Goal: Transaction & Acquisition: Purchase product/service

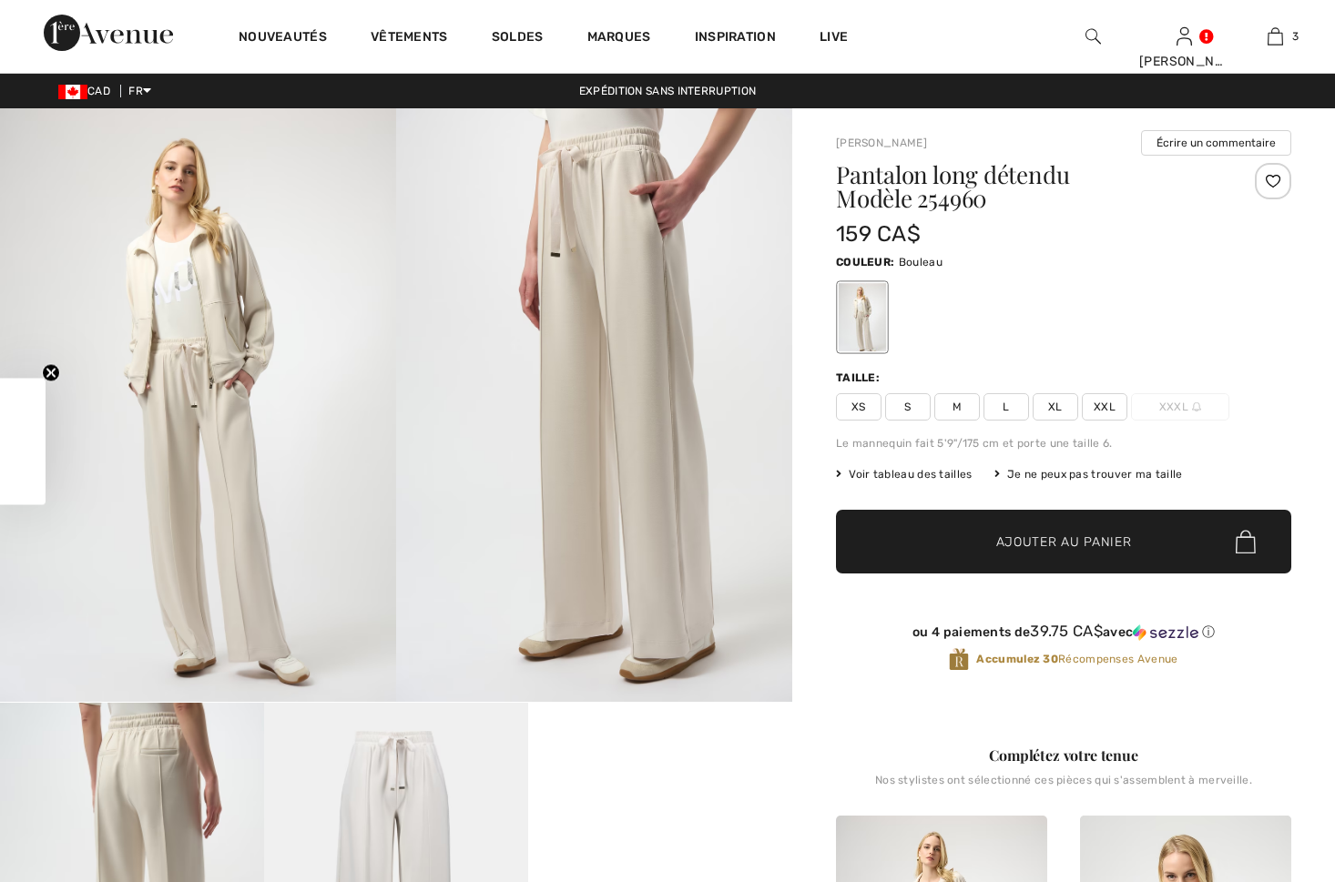
checkbox input "true"
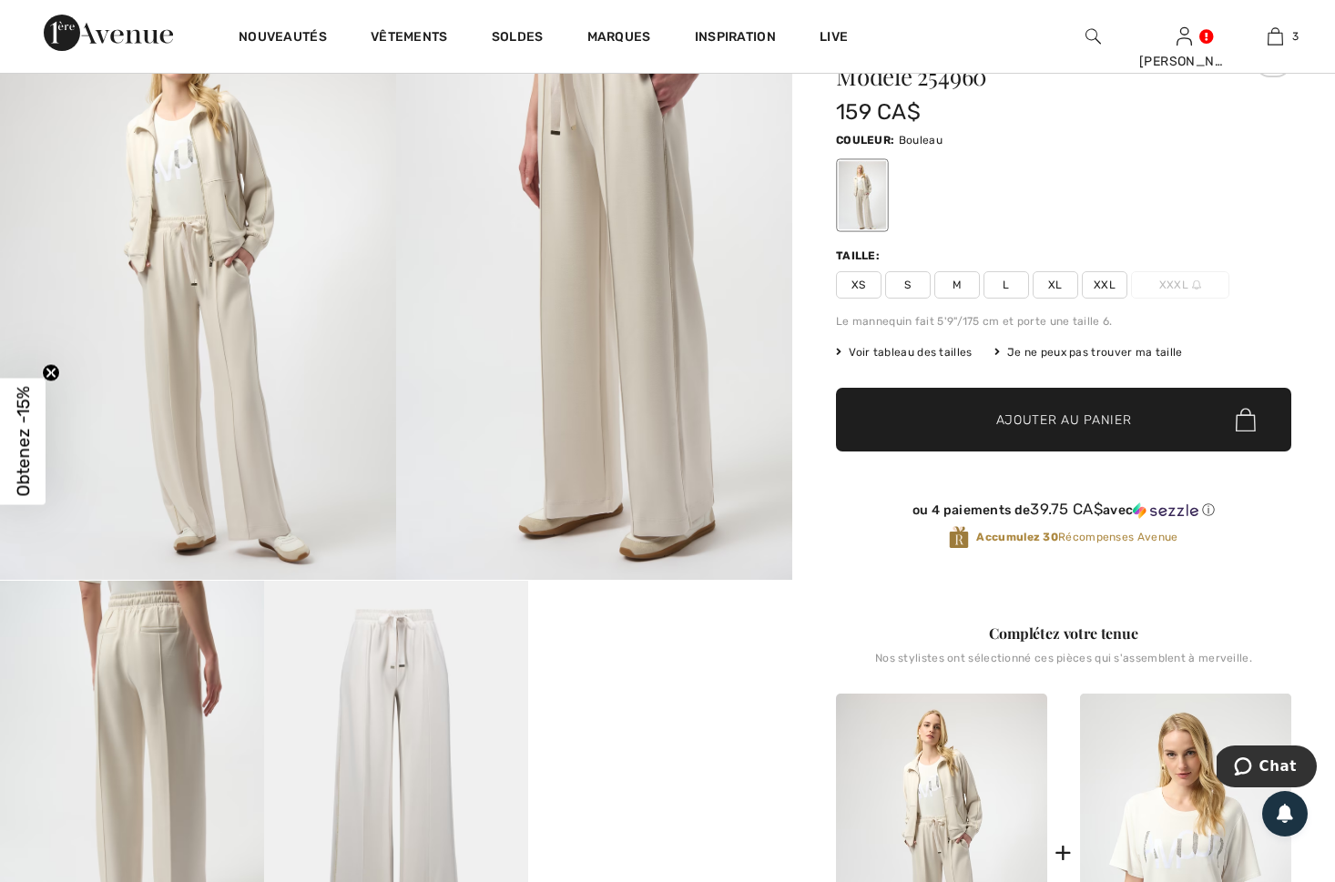
scroll to position [117, 0]
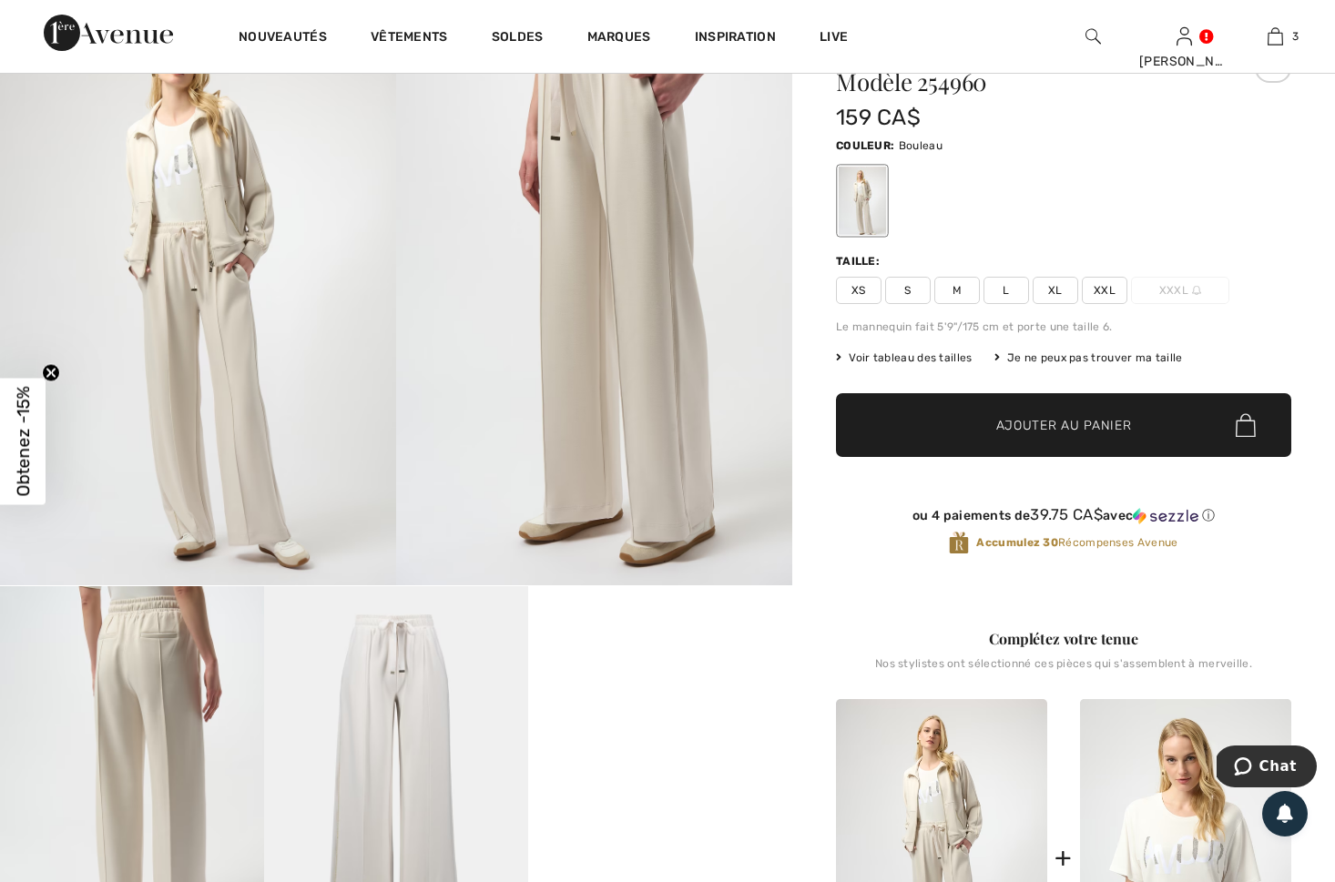
click at [1057, 283] on span "XL" at bounding box center [1056, 290] width 46 height 27
click at [1011, 423] on span "Ajouter au panier" at bounding box center [1064, 425] width 136 height 19
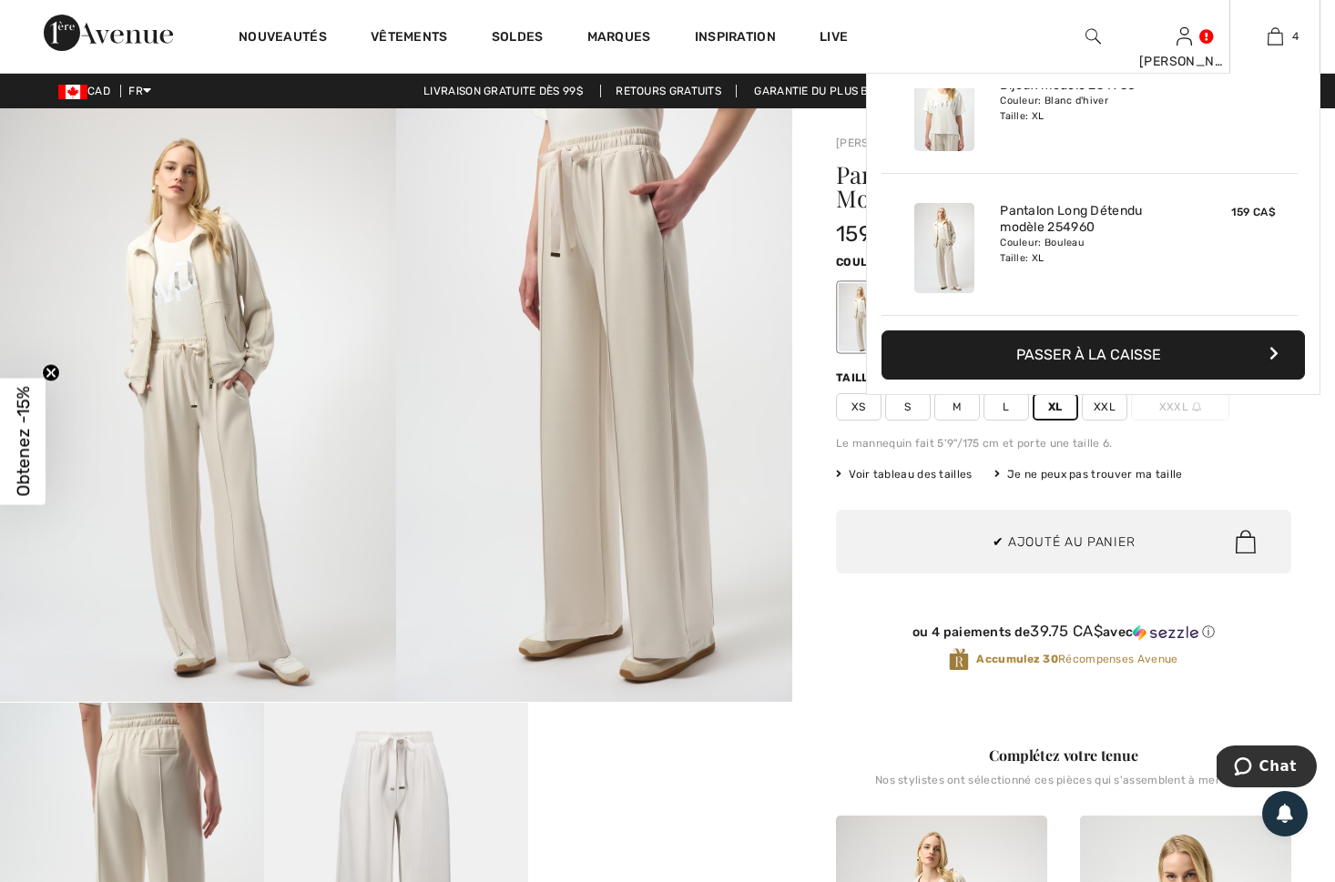
scroll to position [0, 0]
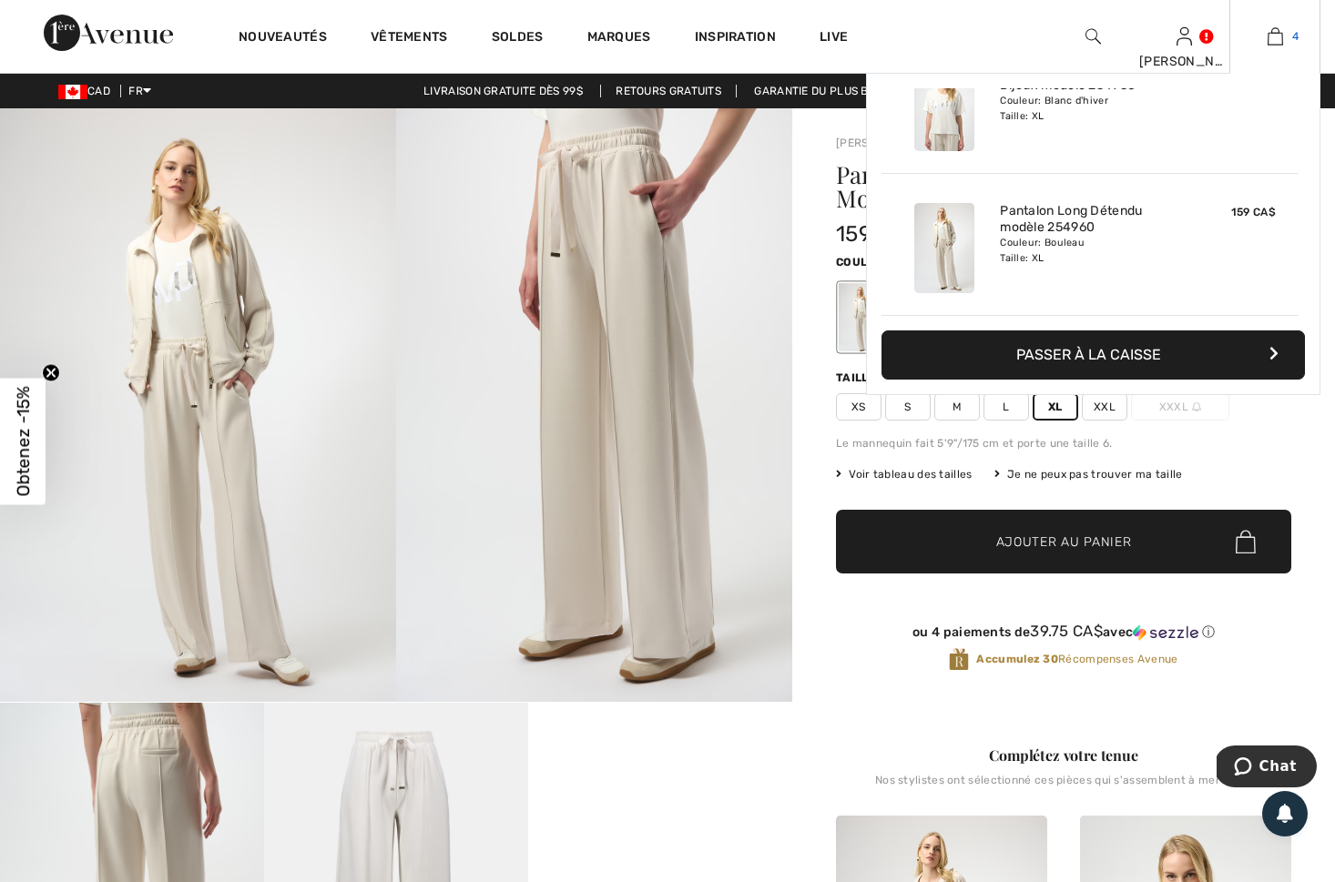
click at [1268, 41] on img at bounding box center [1275, 36] width 15 height 22
click at [1025, 367] on button "Passer à la caisse" at bounding box center [1092, 355] width 423 height 49
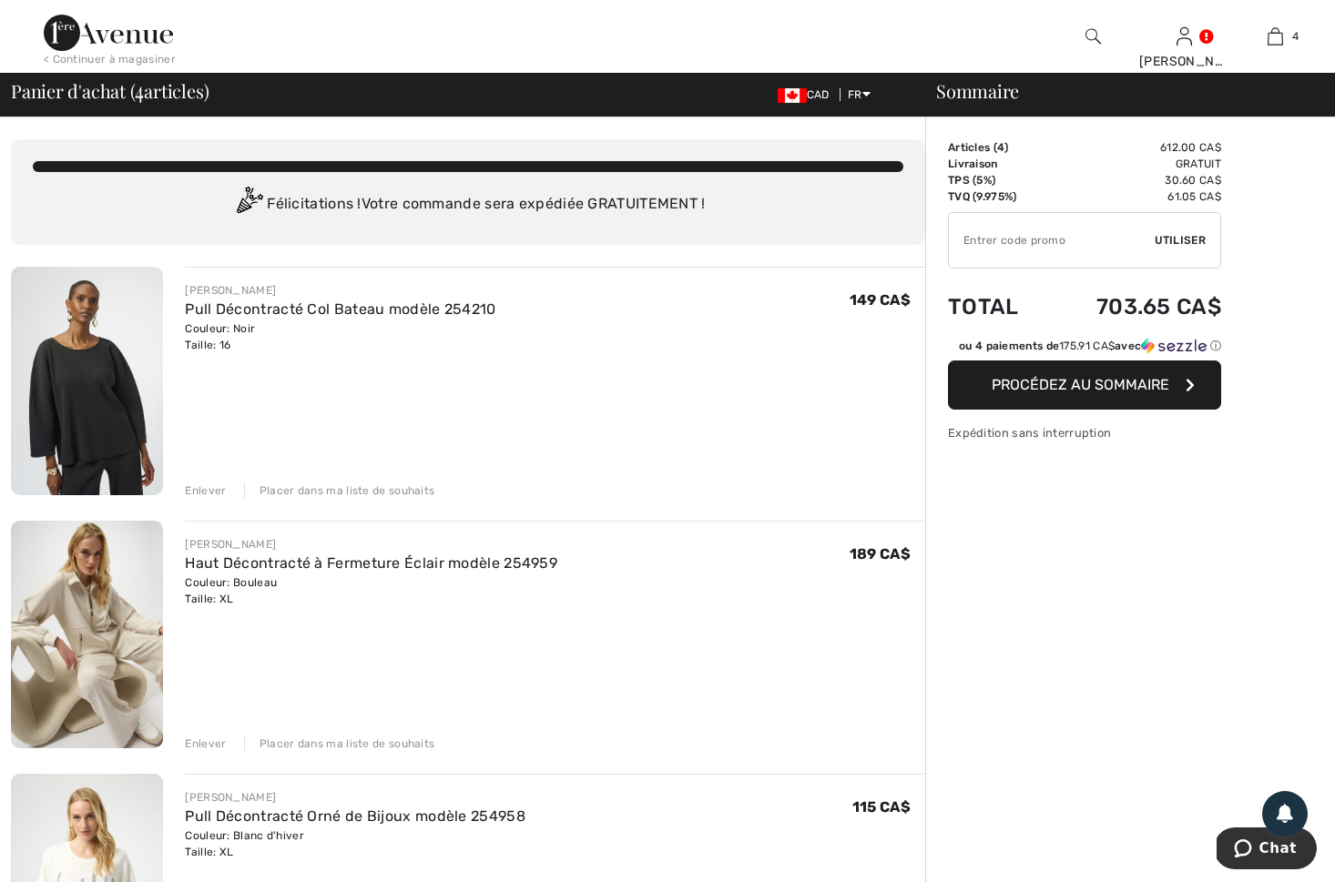
click at [208, 483] on div "Enlever" at bounding box center [205, 491] width 41 height 16
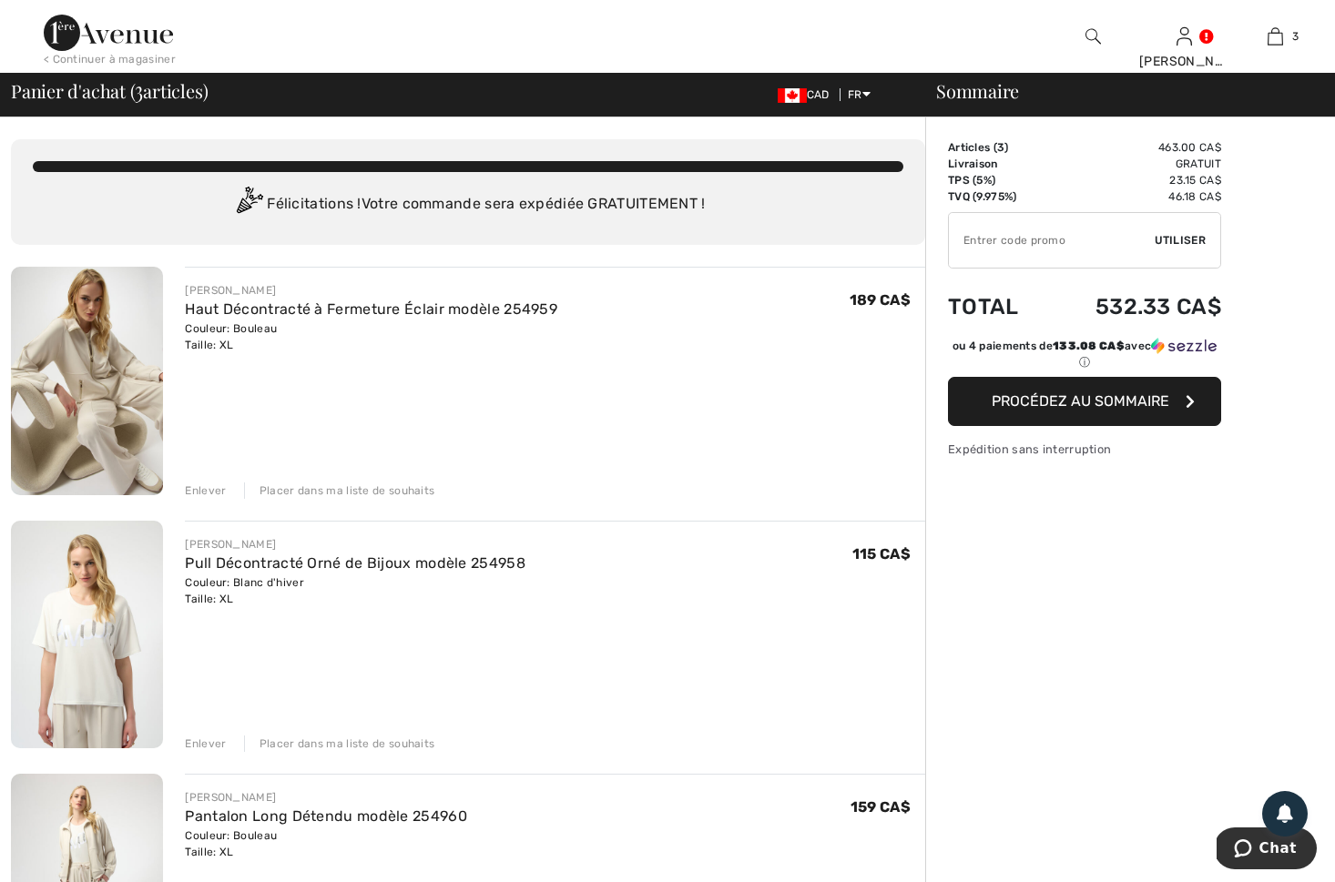
click at [978, 240] on input "TEXT" at bounding box center [1052, 240] width 206 height 55
click at [1177, 239] on span "Utiliser" at bounding box center [1180, 240] width 51 height 16
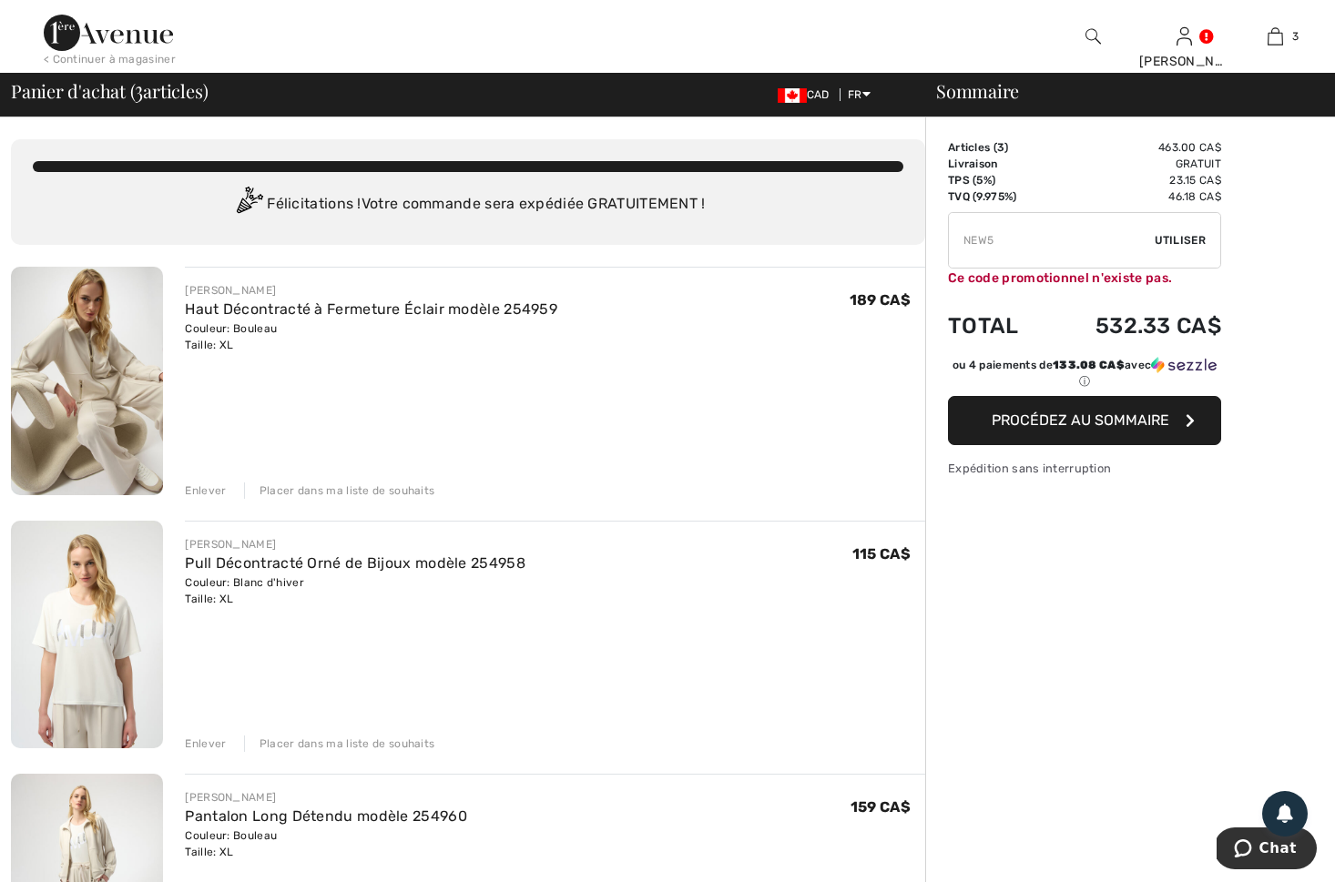
click at [989, 242] on input "TEXT" at bounding box center [1052, 240] width 206 height 55
type input "NEW15"
click at [1172, 242] on span "Utiliser" at bounding box center [1180, 240] width 51 height 16
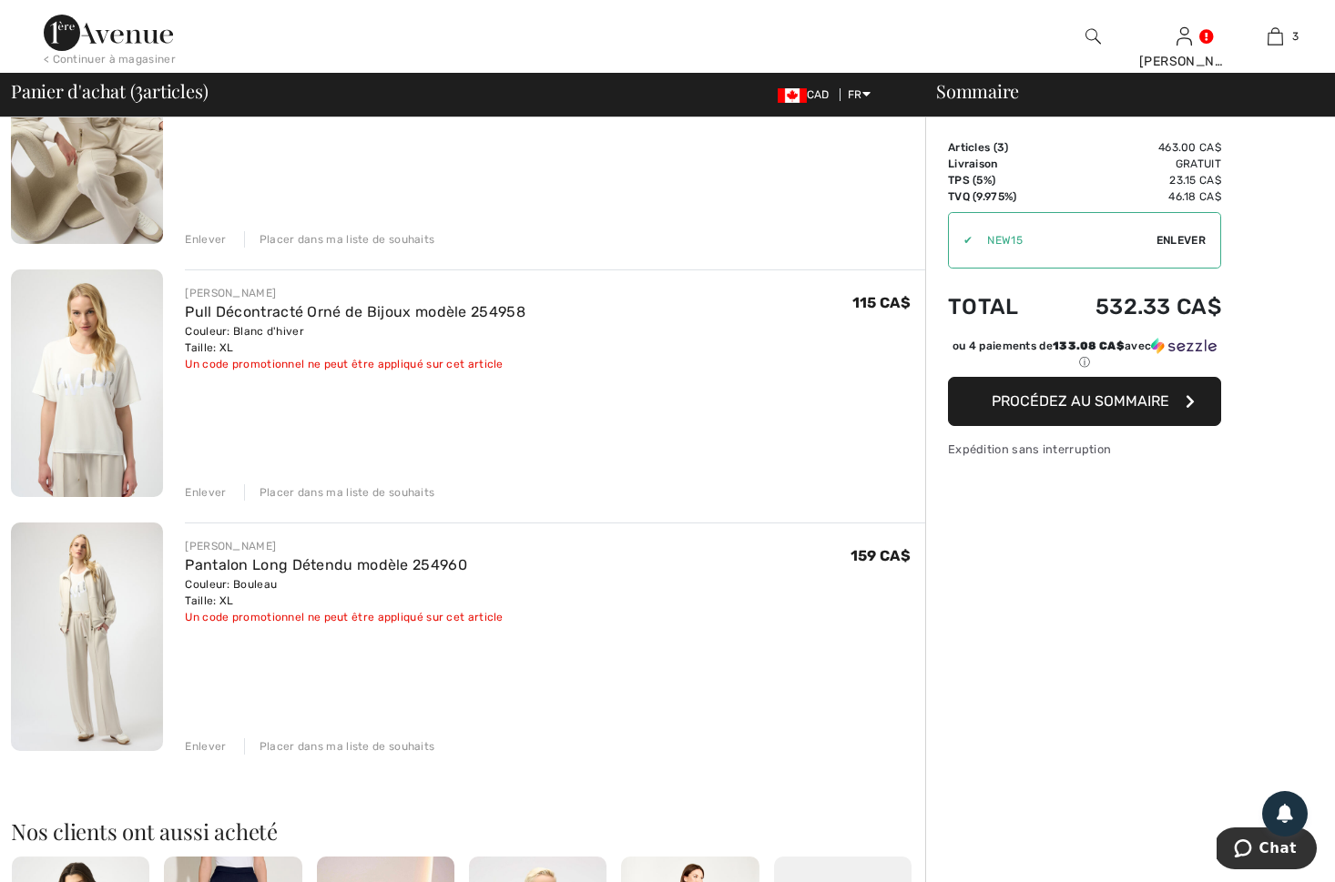
scroll to position [257, 0]
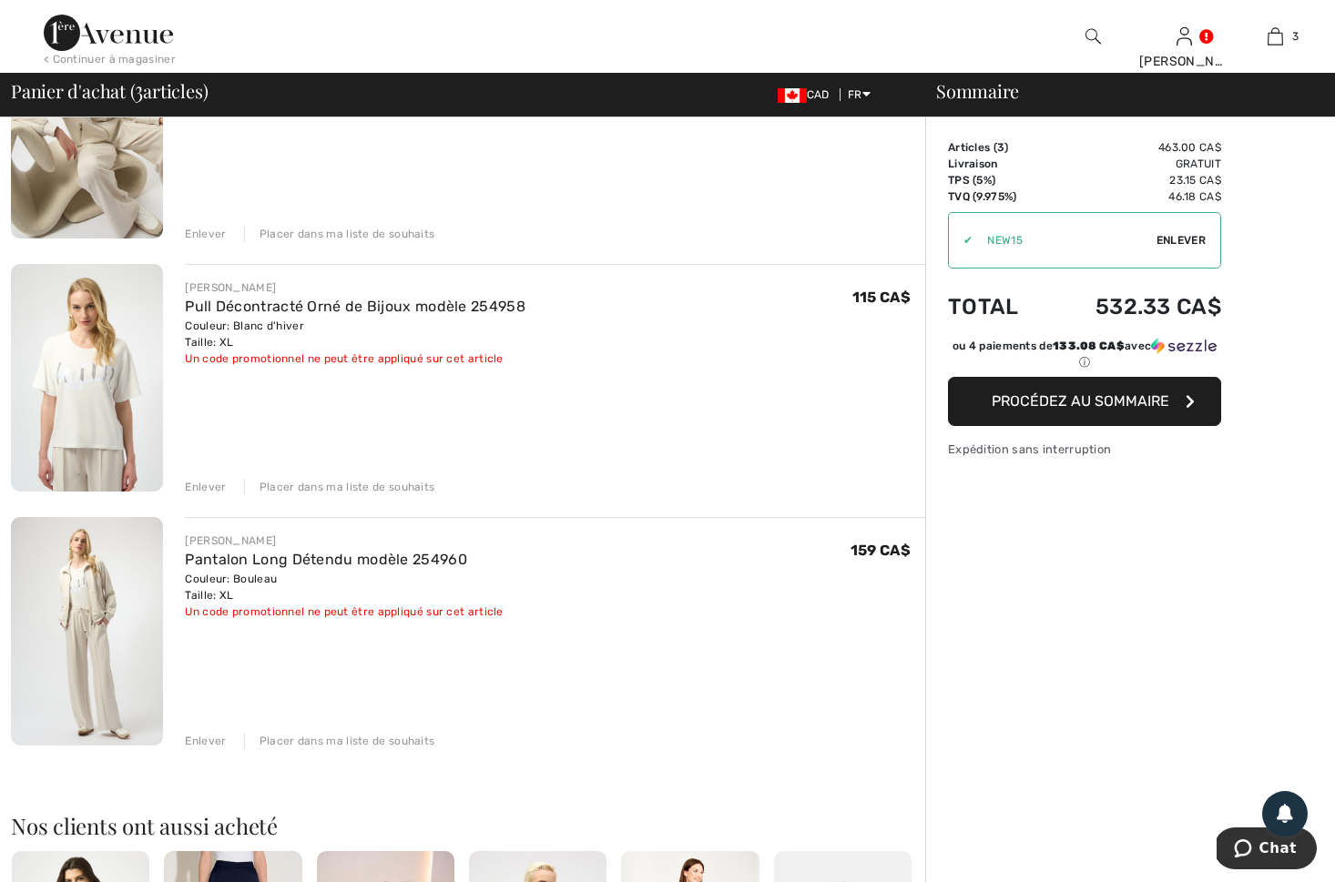
drag, startPoint x: 193, startPoint y: 484, endPoint x: 231, endPoint y: 484, distance: 38.3
click at [195, 484] on div "Enlever" at bounding box center [205, 487] width 41 height 16
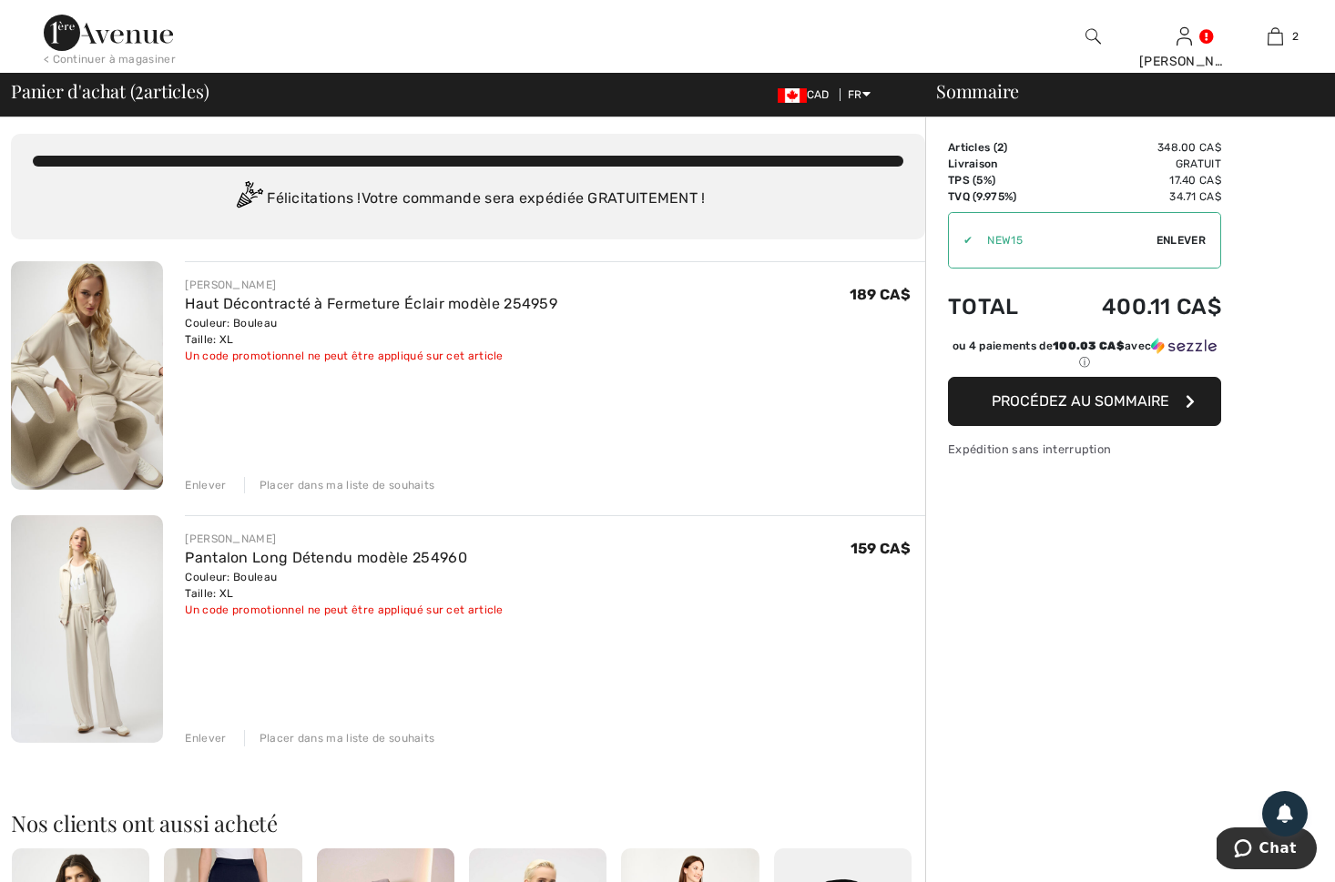
scroll to position [3, 0]
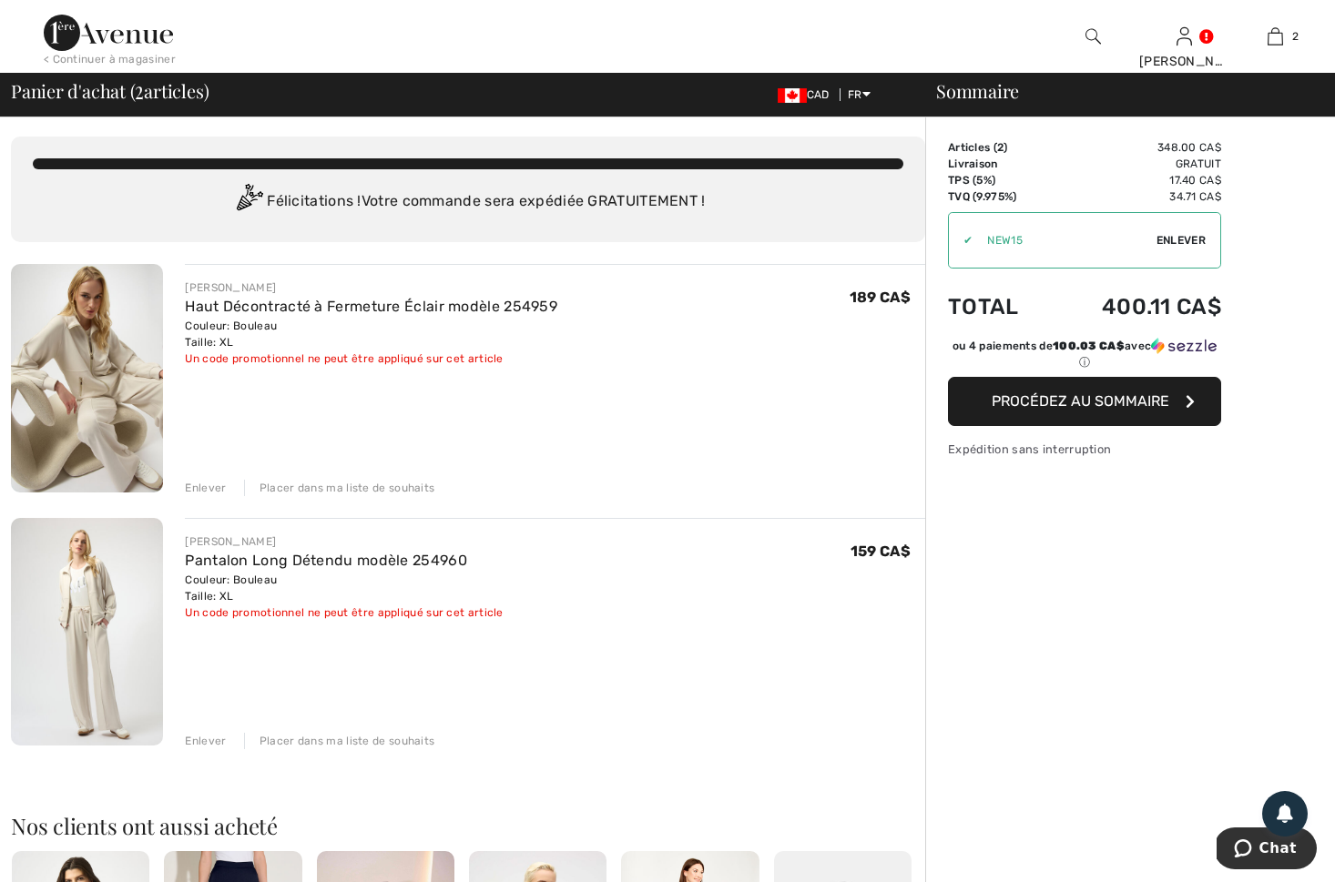
click at [200, 488] on div "Enlever" at bounding box center [205, 488] width 41 height 16
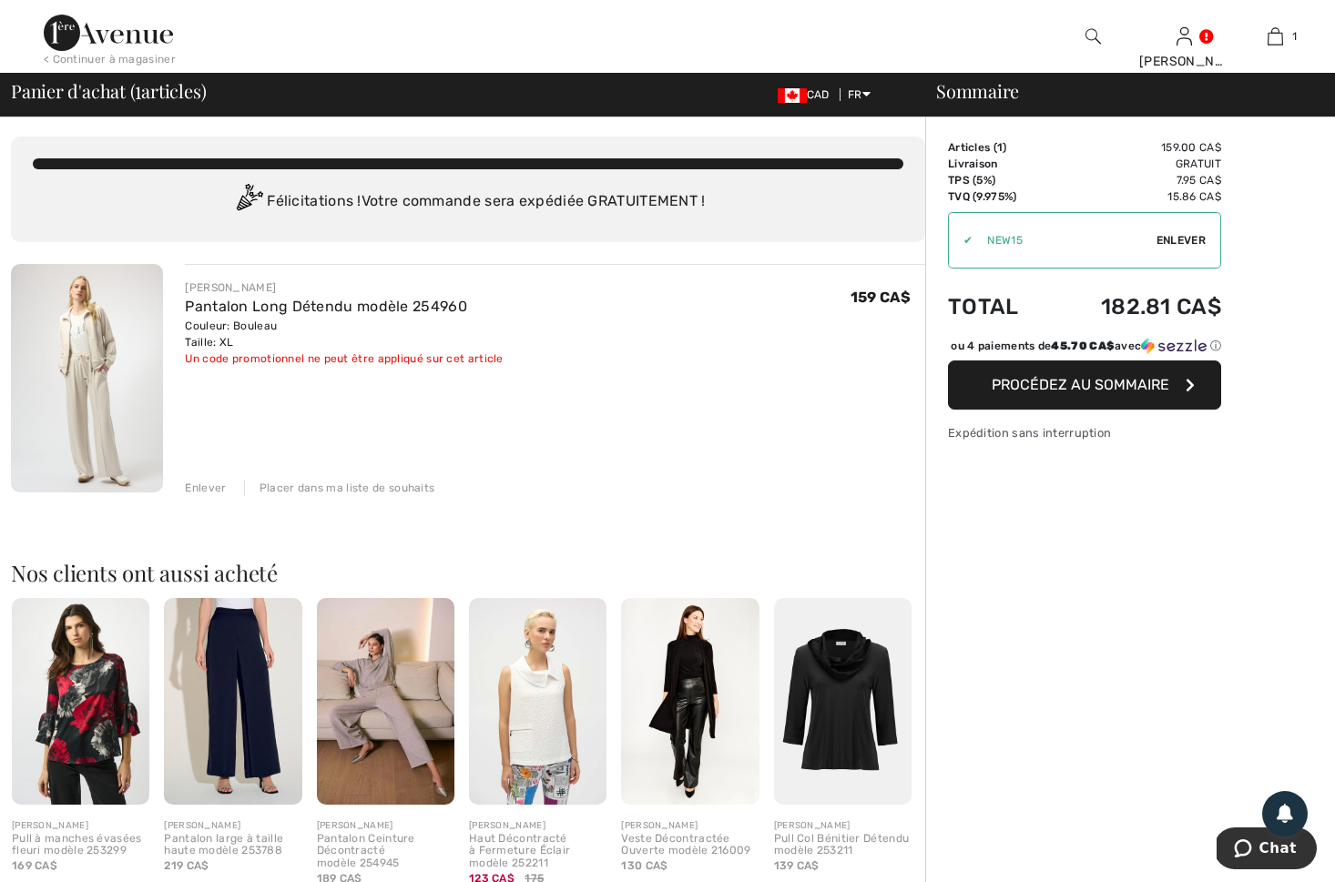
click at [204, 490] on div "Enlever" at bounding box center [205, 488] width 41 height 16
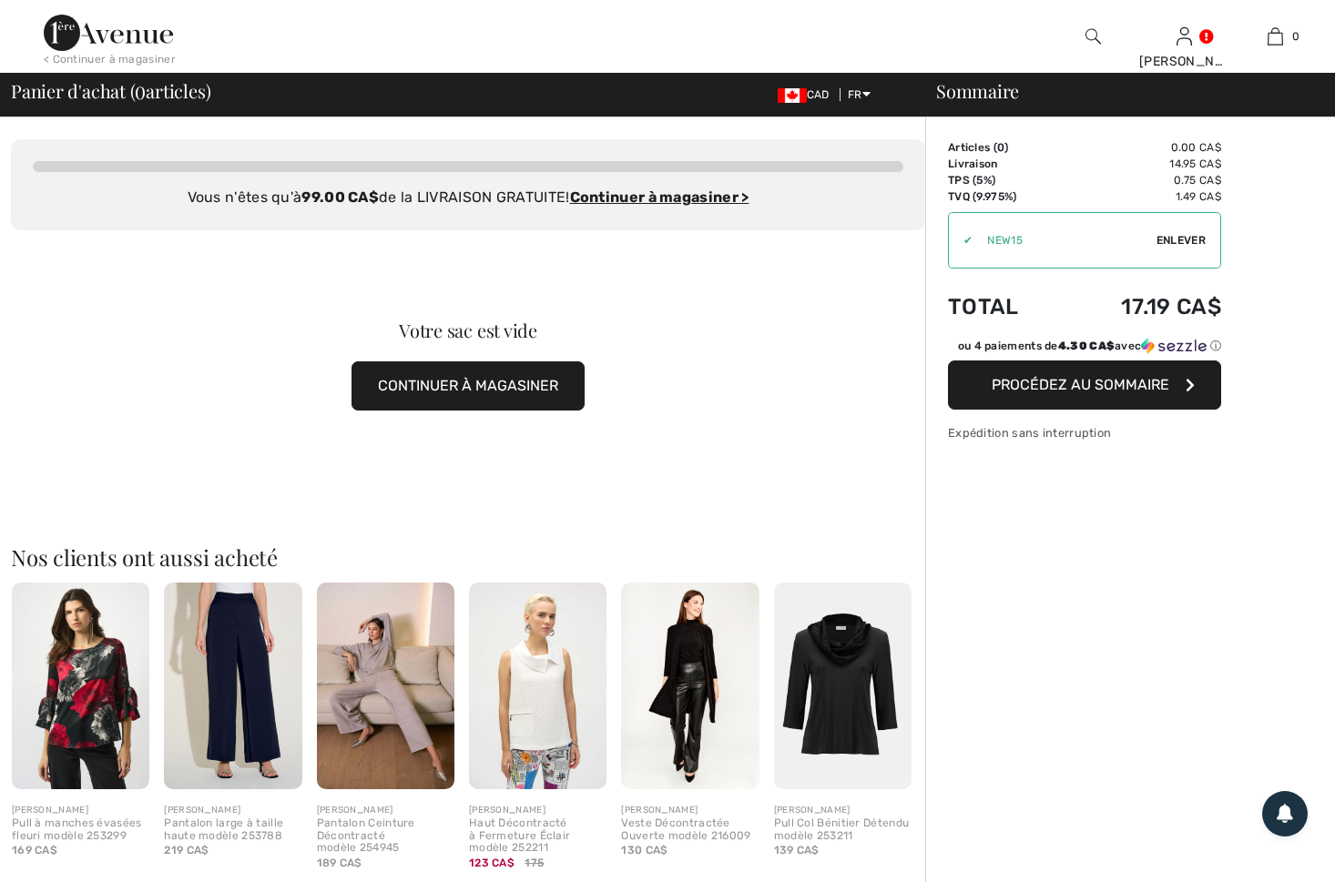
scroll to position [0, 0]
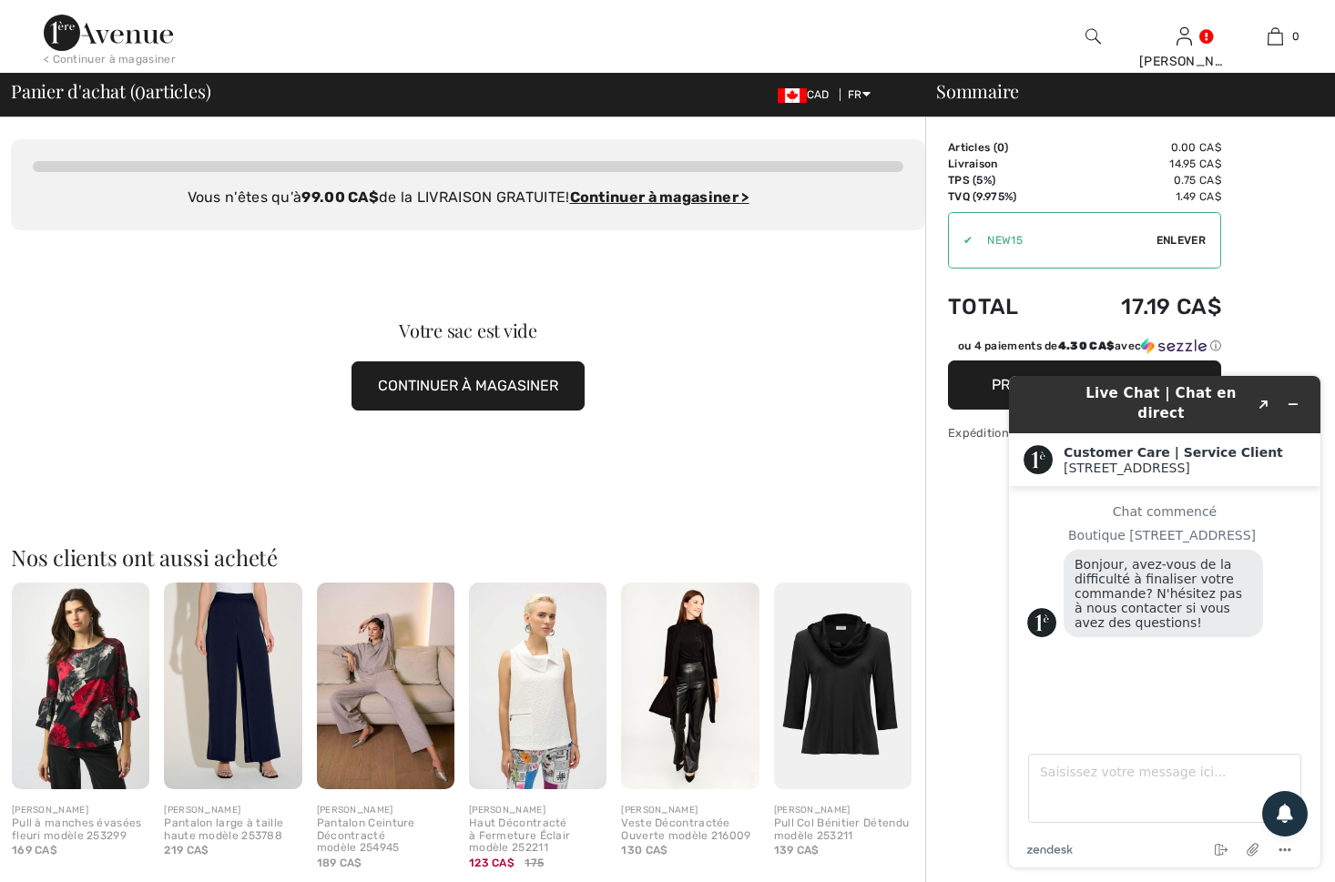
click at [473, 391] on button "CONTINUER À MAGASINER" at bounding box center [467, 386] width 233 height 49
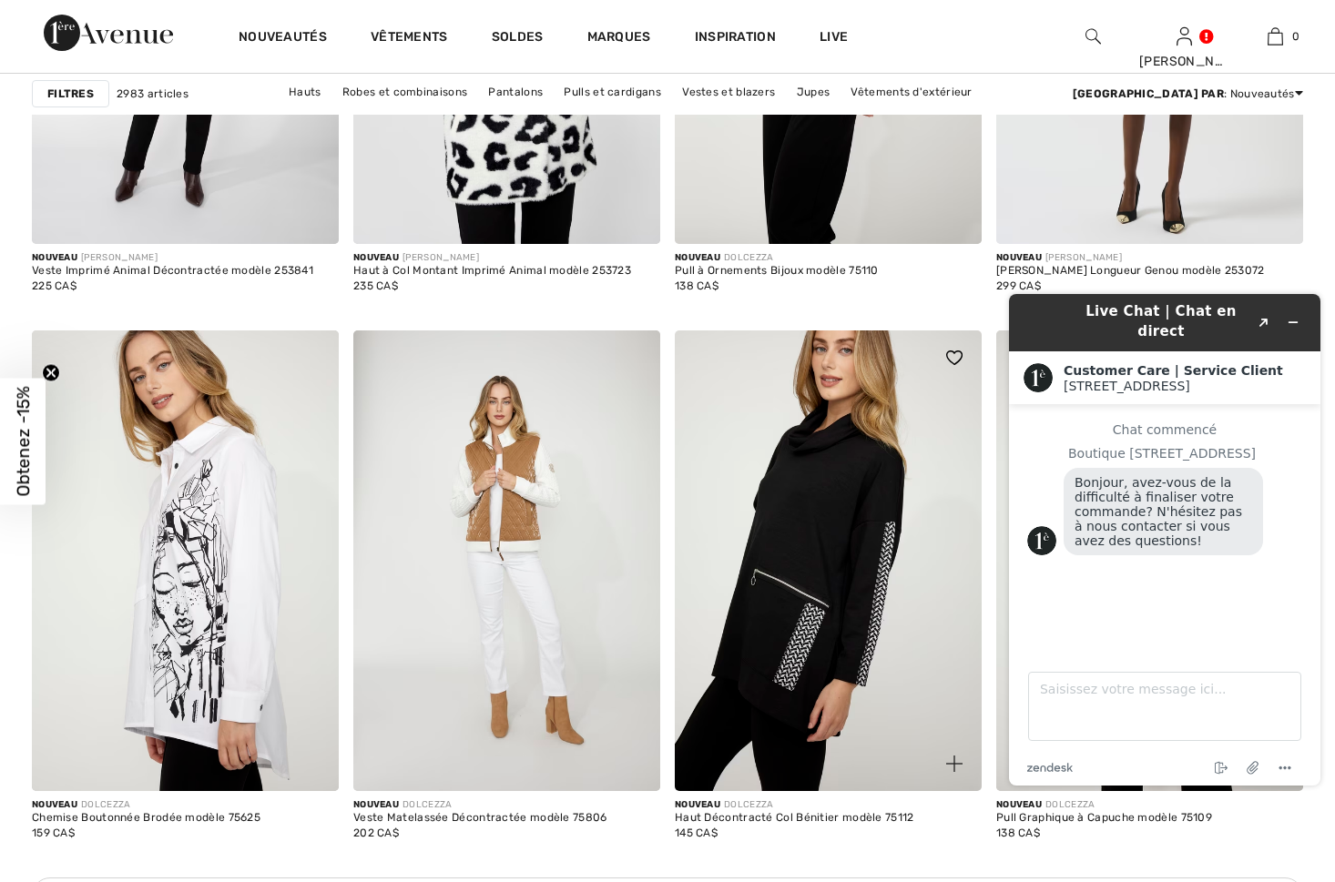
scroll to position [3409, 0]
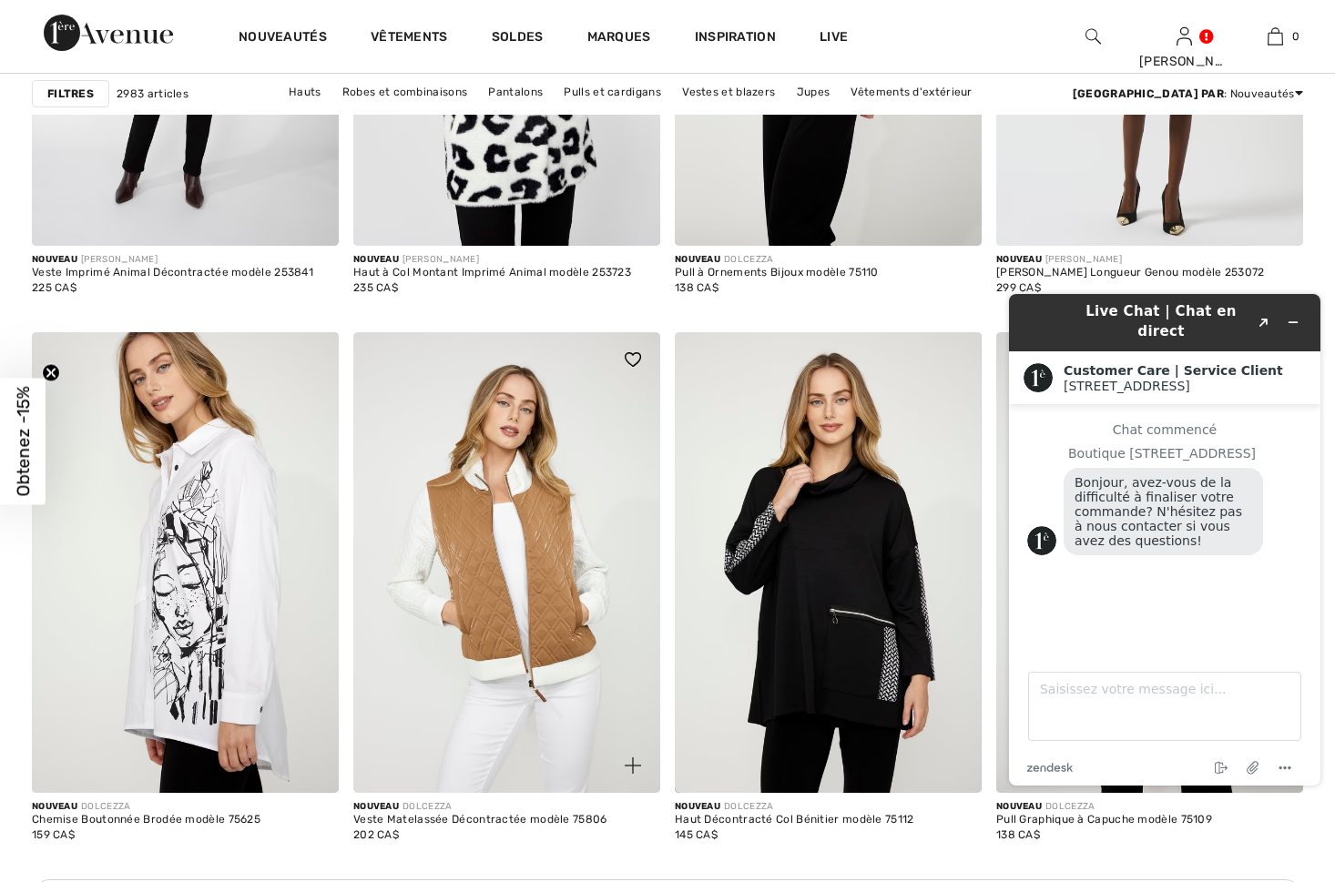
click at [537, 517] on img at bounding box center [506, 562] width 307 height 461
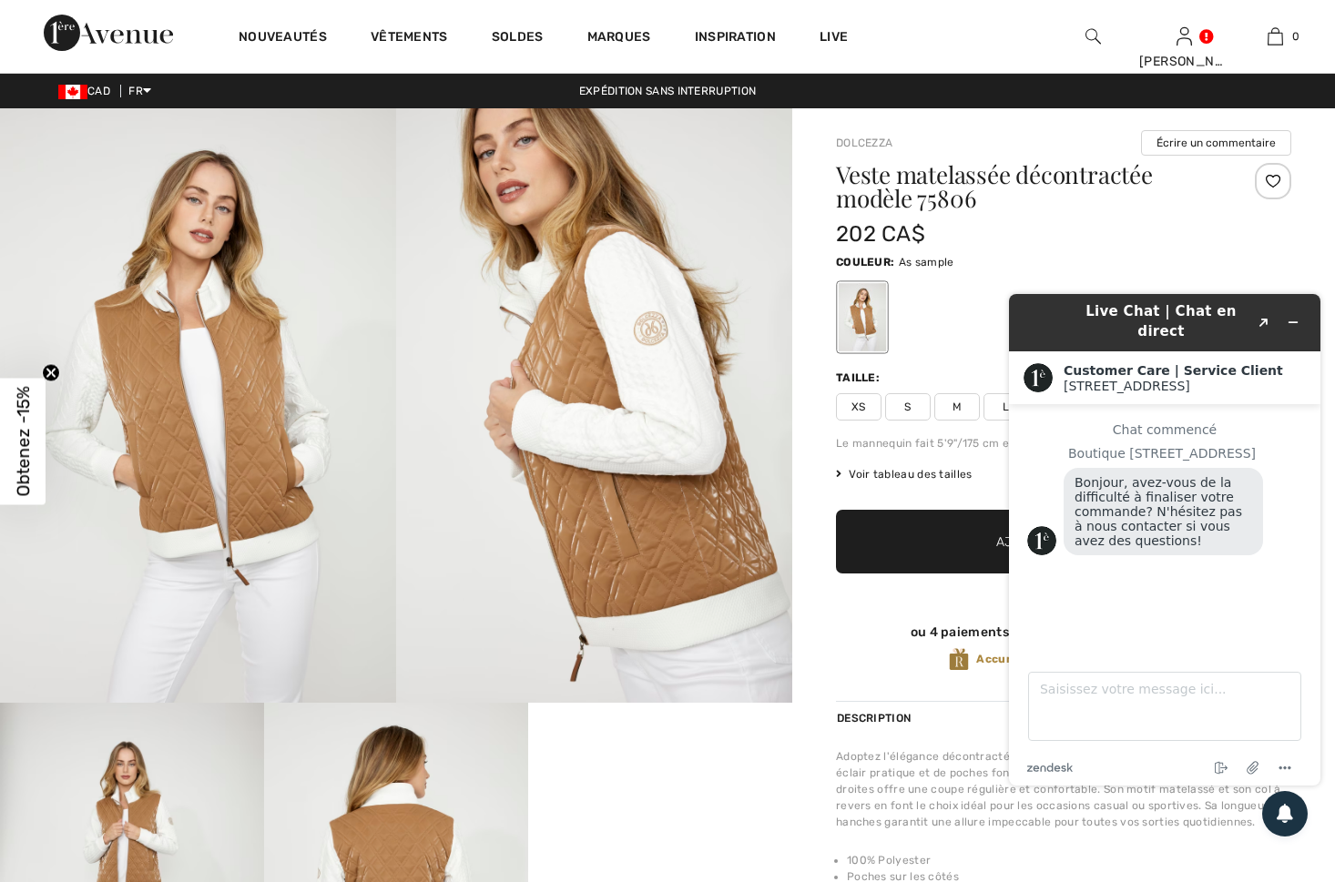
click at [226, 453] on img at bounding box center [198, 405] width 396 height 595
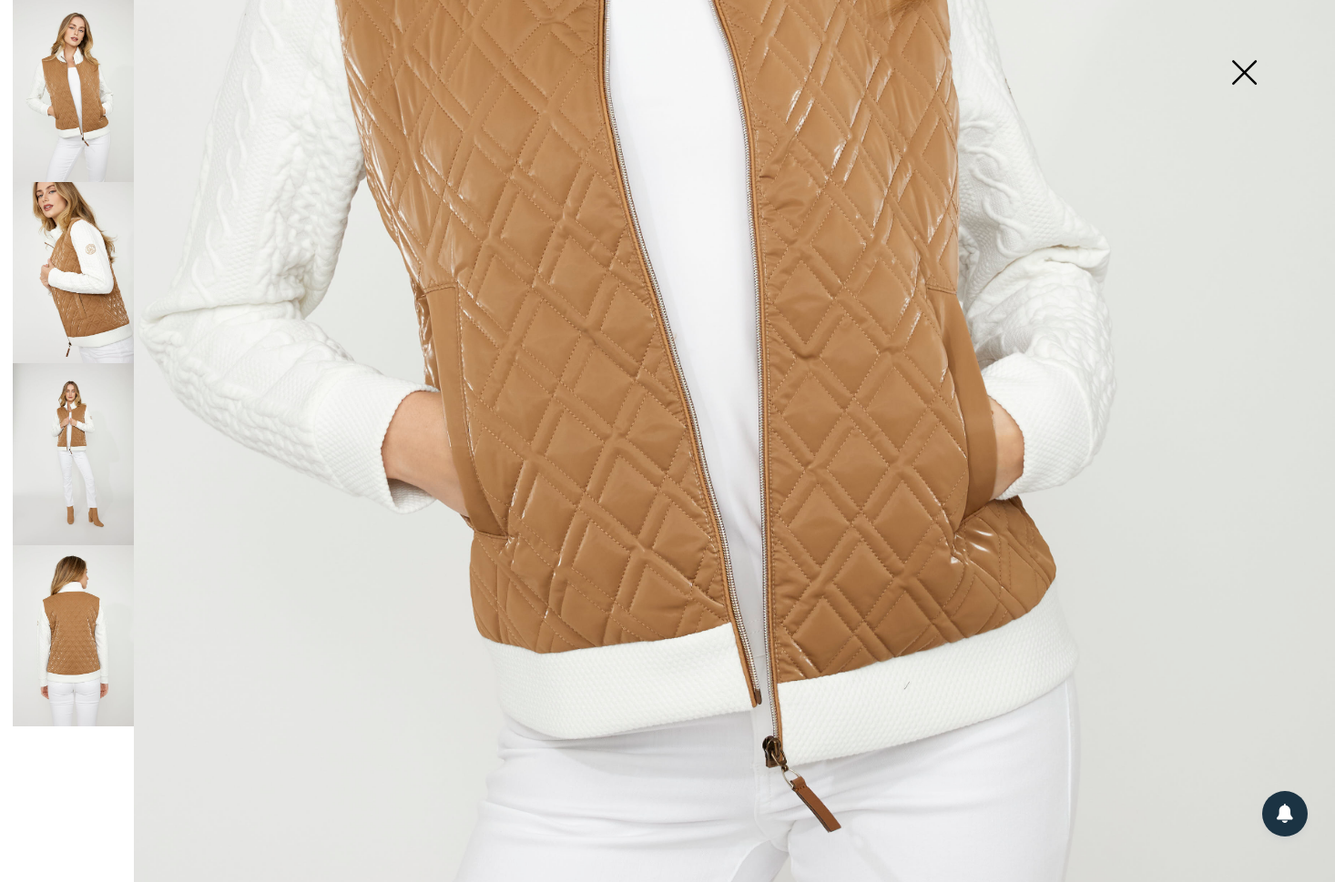
scroll to position [775, 0]
click at [76, 616] on img at bounding box center [73, 636] width 121 height 182
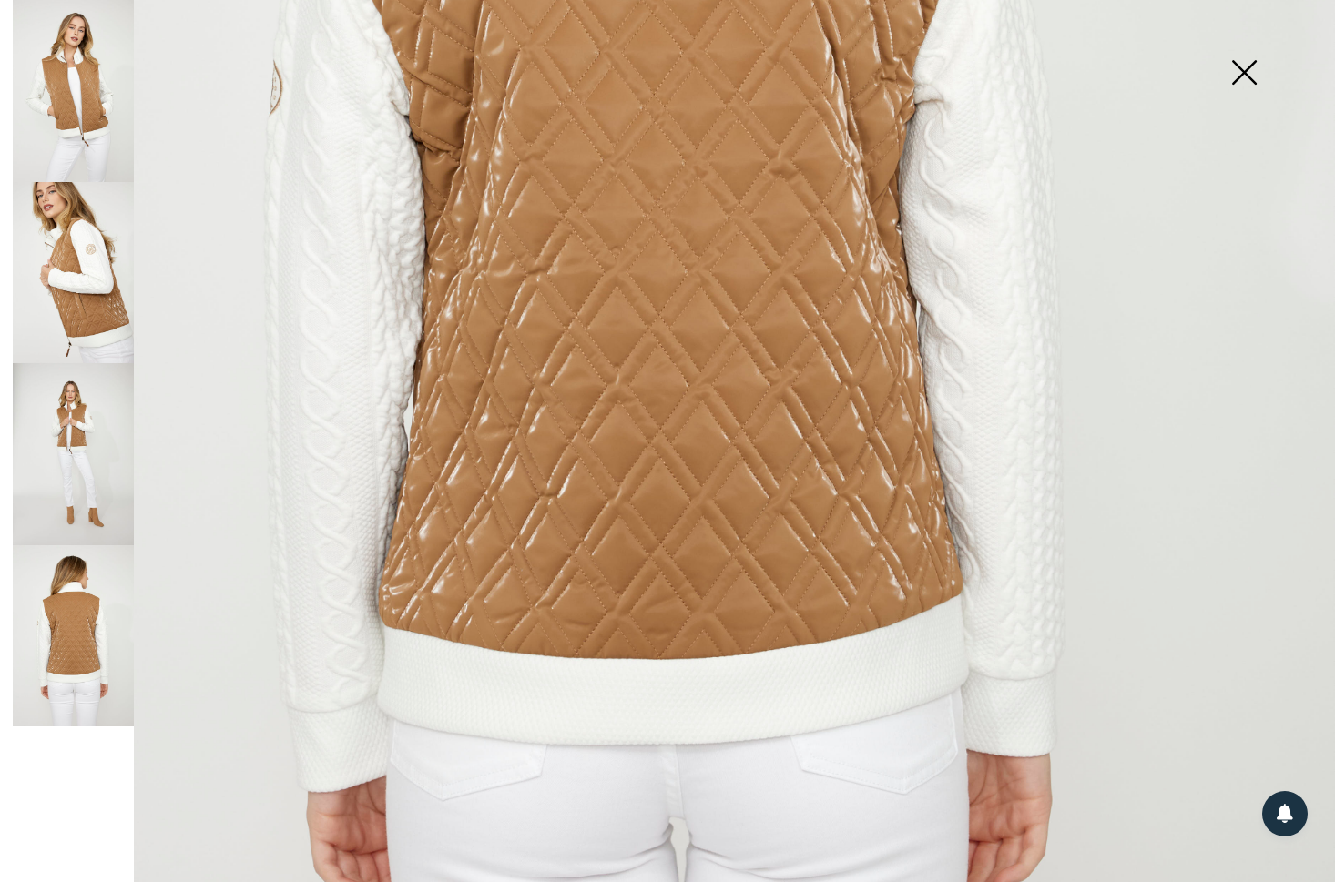
click at [95, 453] on img at bounding box center [73, 454] width 121 height 182
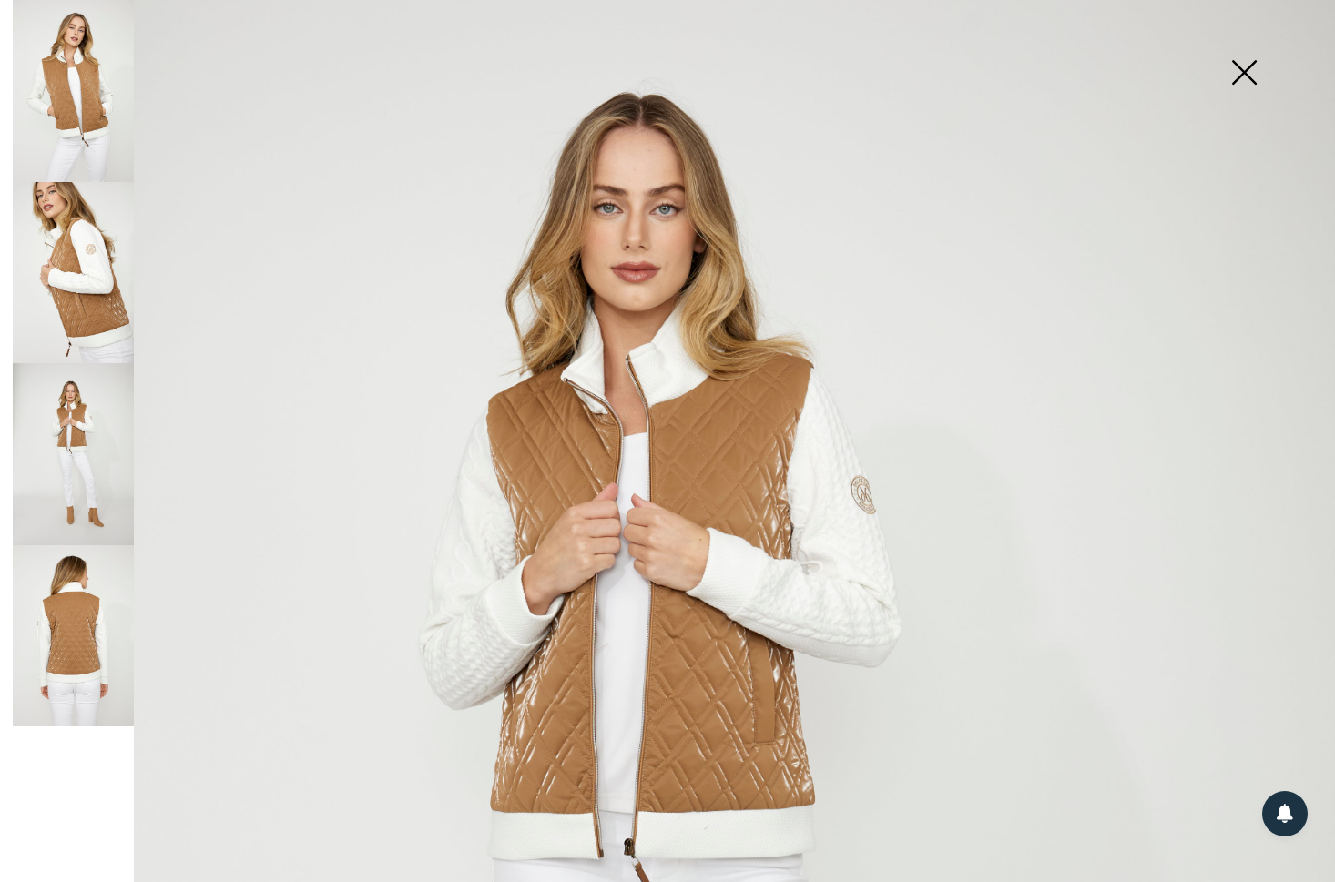
scroll to position [98, 0]
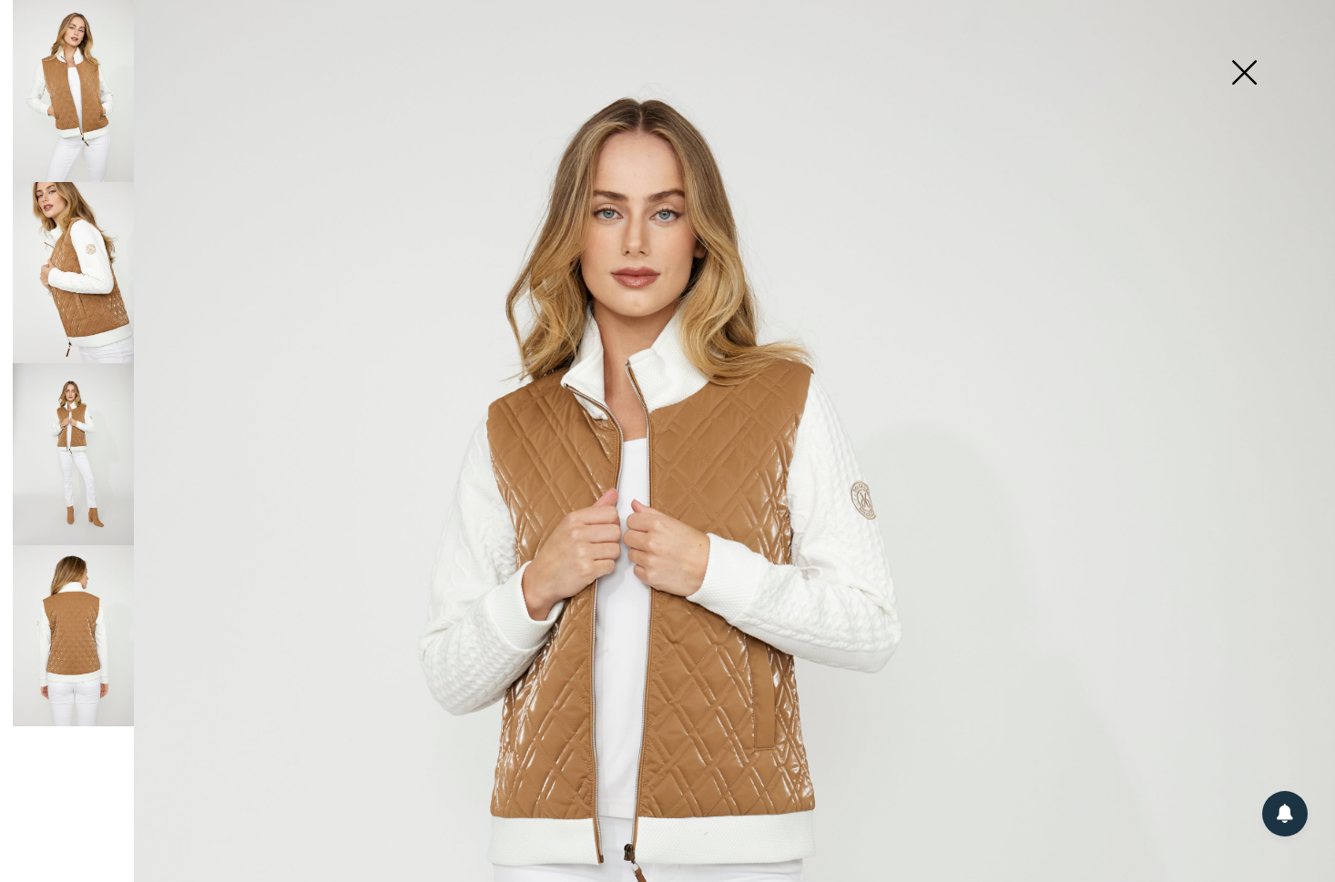
click at [87, 277] on img at bounding box center [73, 273] width 121 height 182
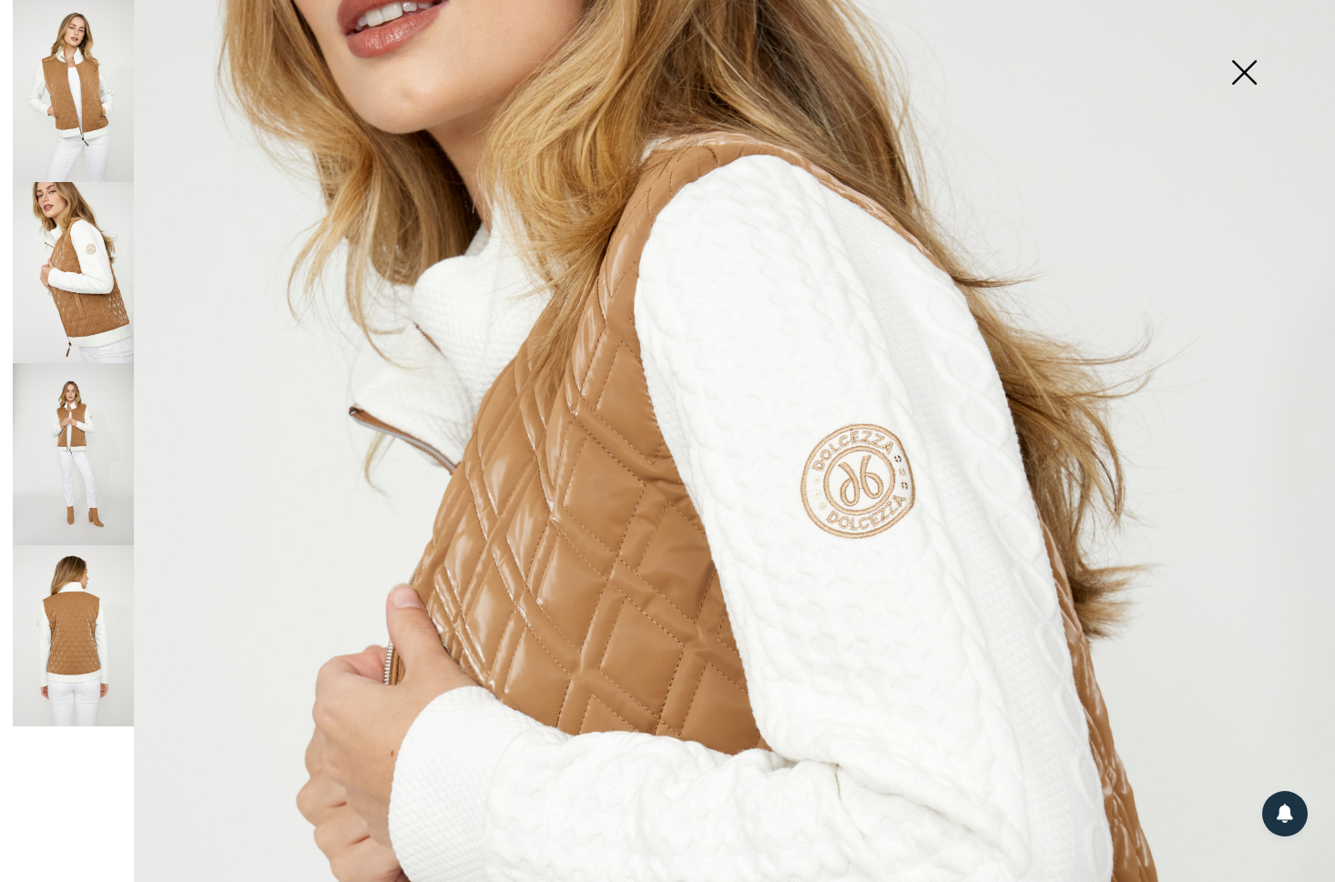
scroll to position [0, 0]
click at [1245, 76] on img at bounding box center [1243, 74] width 91 height 94
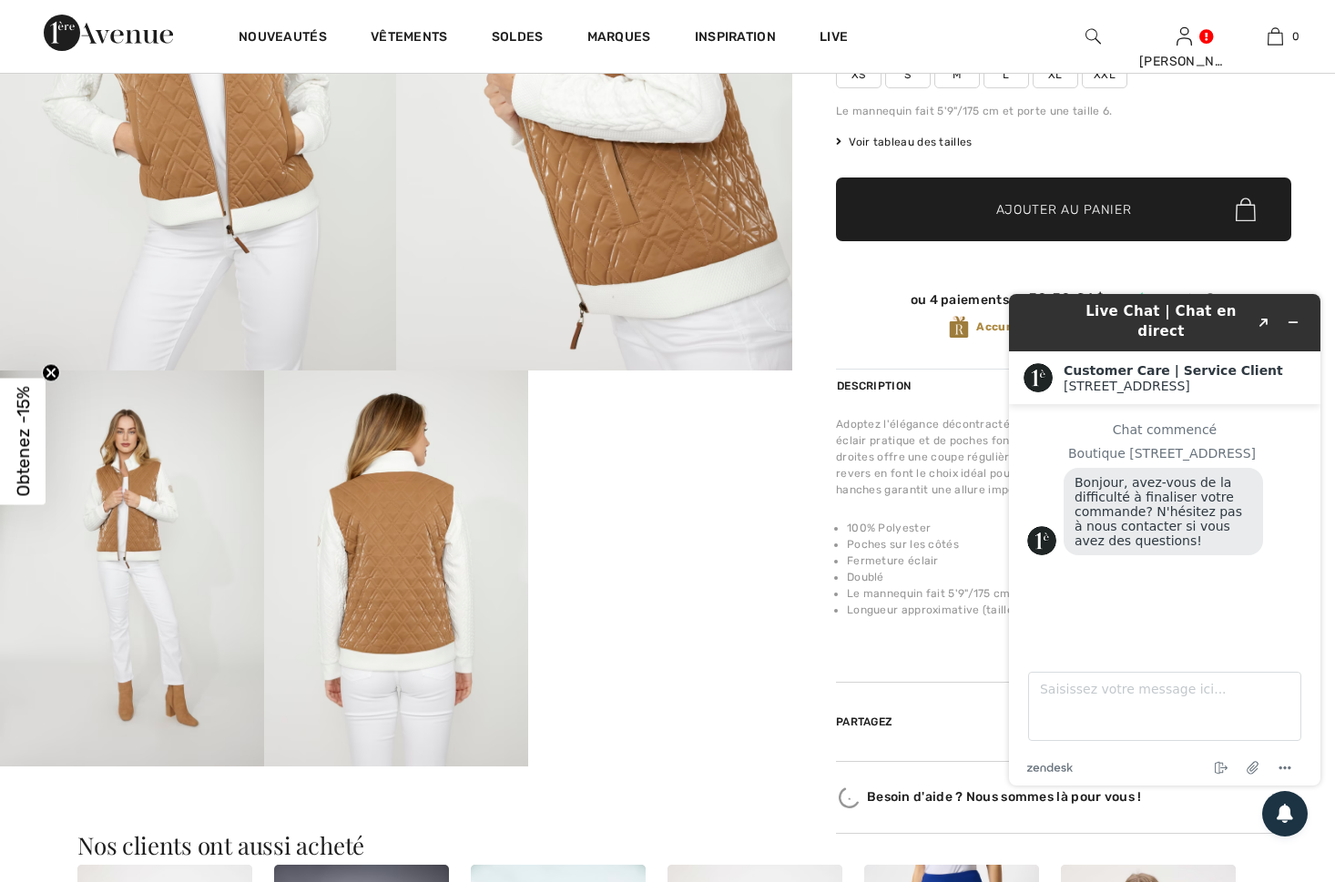
scroll to position [333, 0]
click at [1287, 316] on icon "Réduire le widget" at bounding box center [1293, 322] width 13 height 13
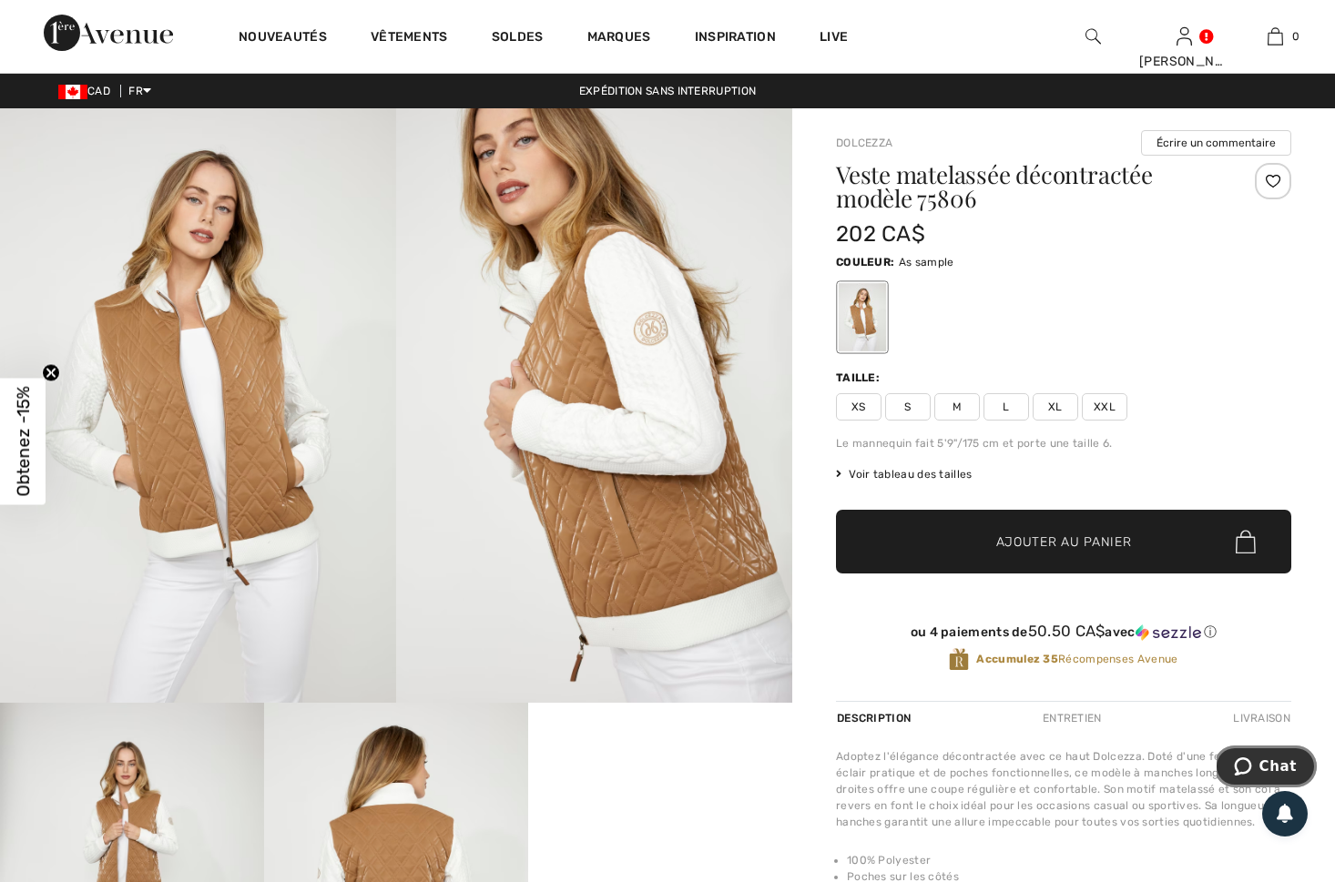
scroll to position [0, 0]
click at [1104, 406] on span "XXL" at bounding box center [1105, 406] width 46 height 27
click at [1056, 546] on span "Ajouter au panier" at bounding box center [1064, 542] width 136 height 19
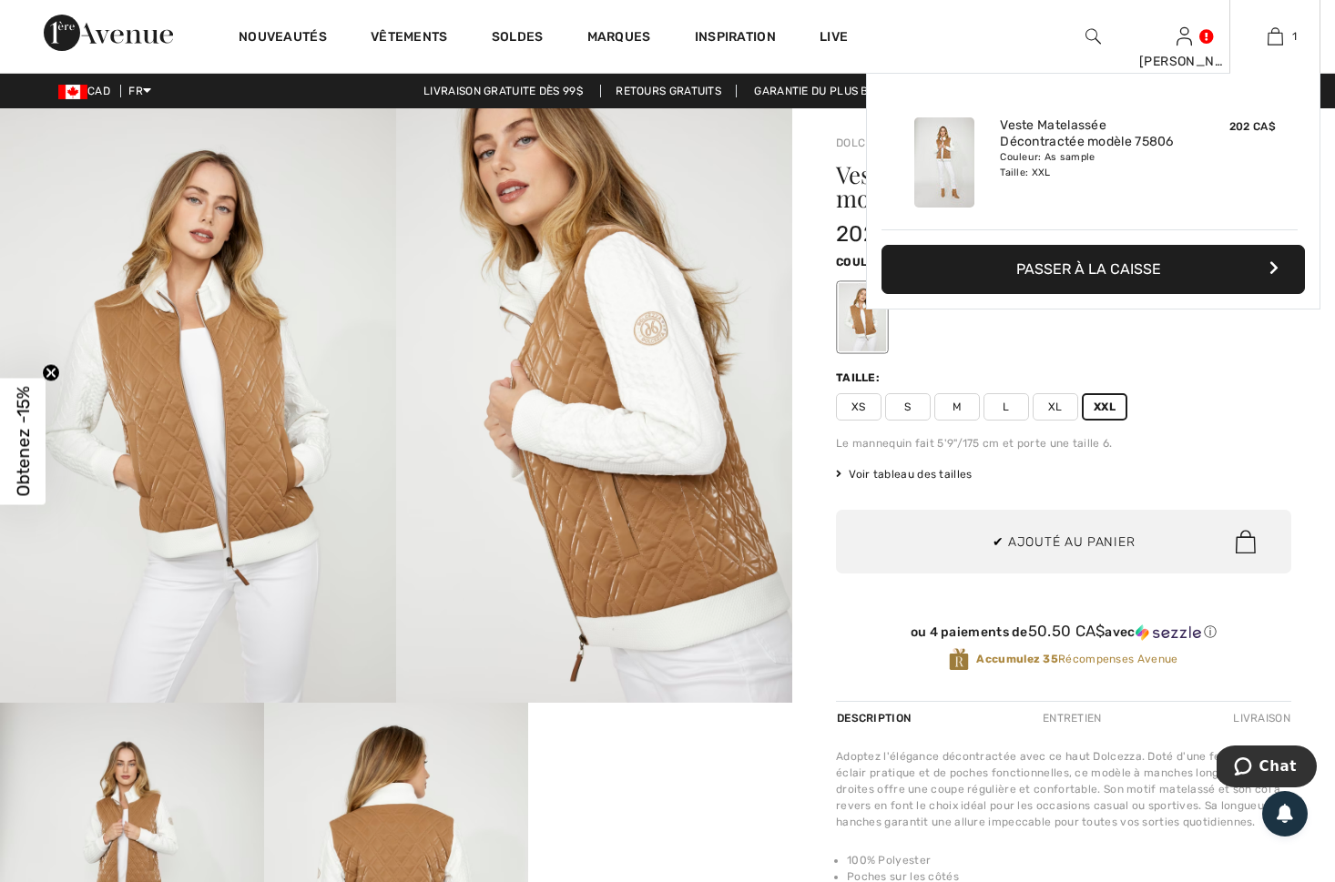
click at [1110, 260] on button "Passer à la caisse" at bounding box center [1092, 269] width 423 height 49
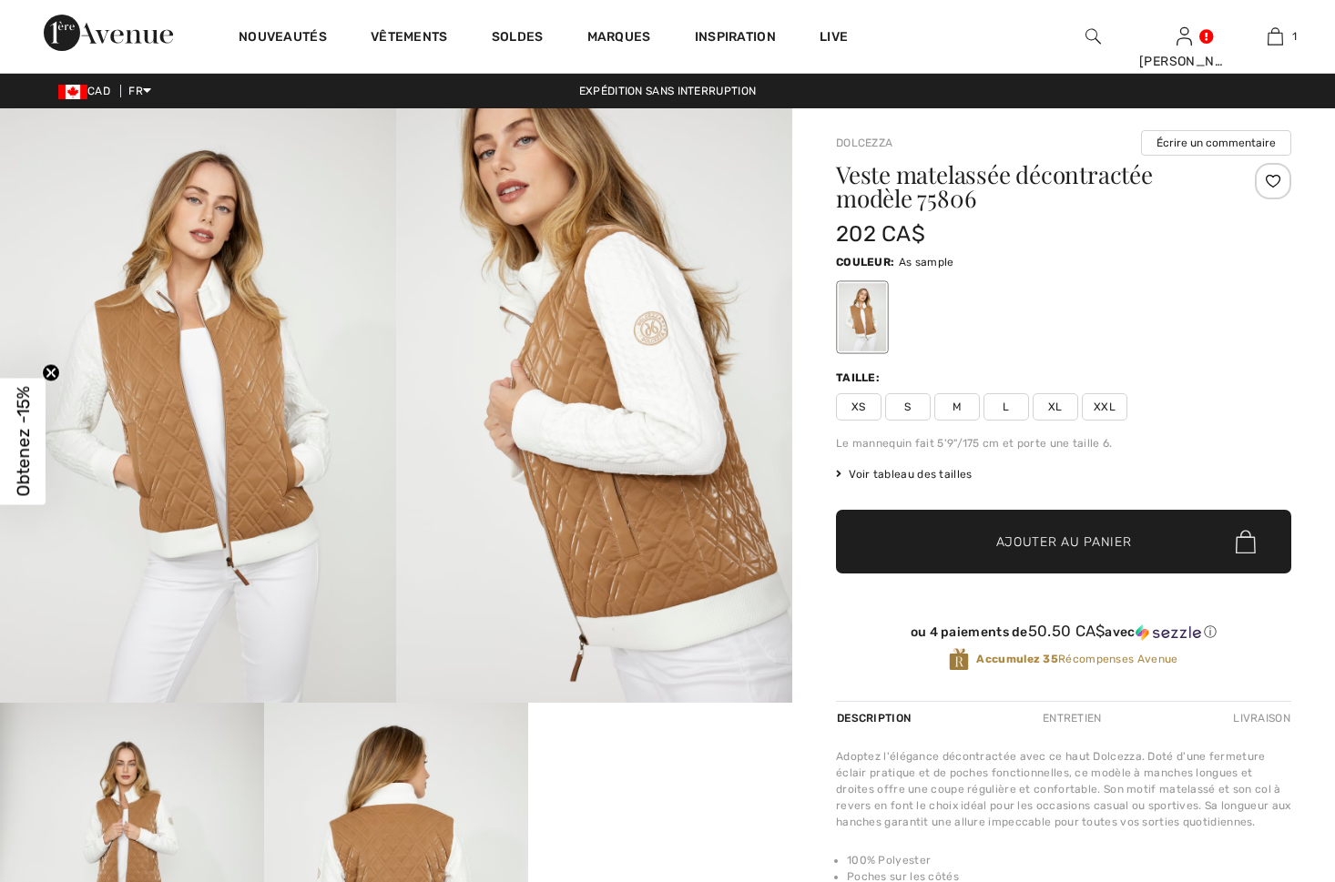
checkbox input "true"
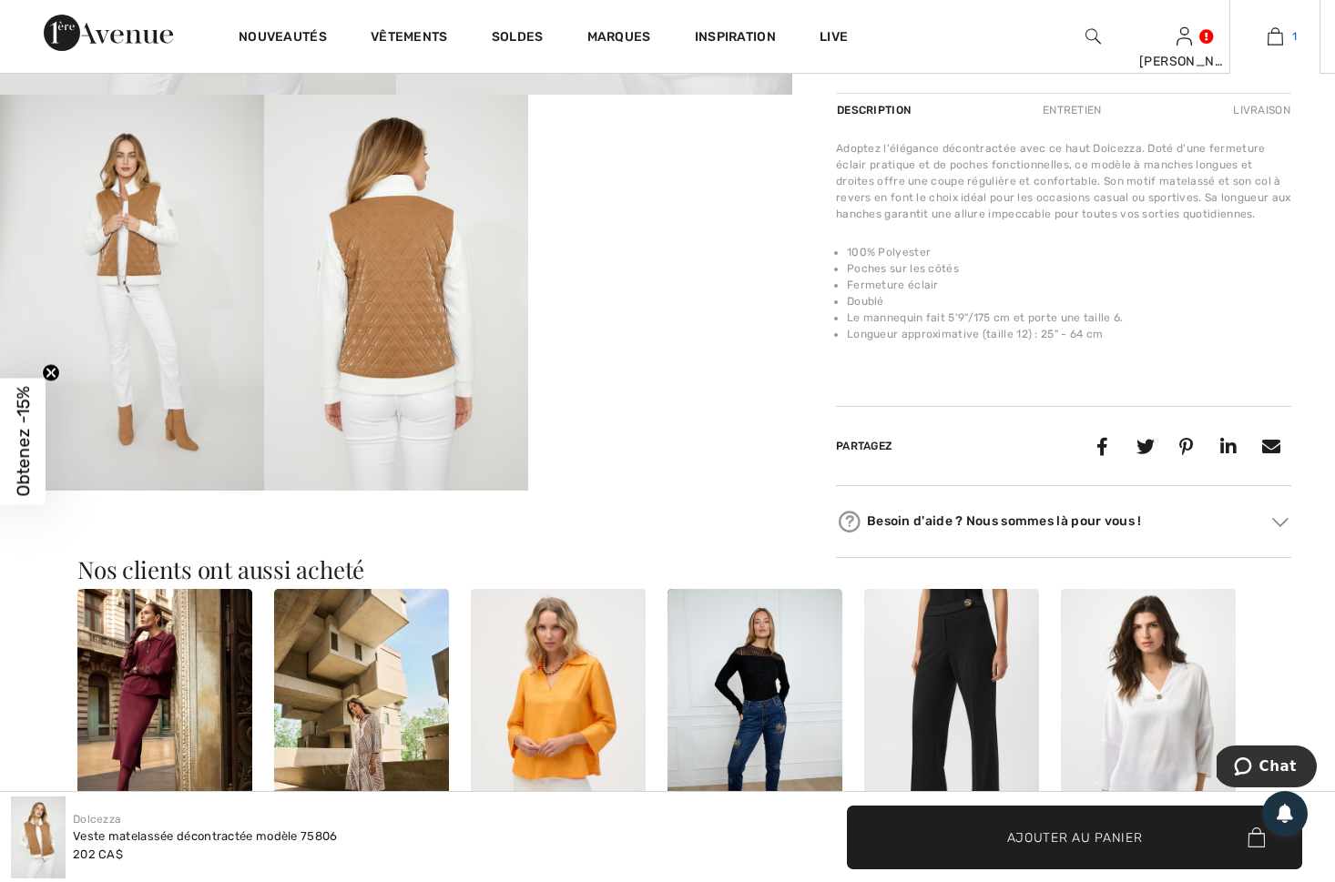
click at [1278, 37] on img at bounding box center [1275, 36] width 15 height 22
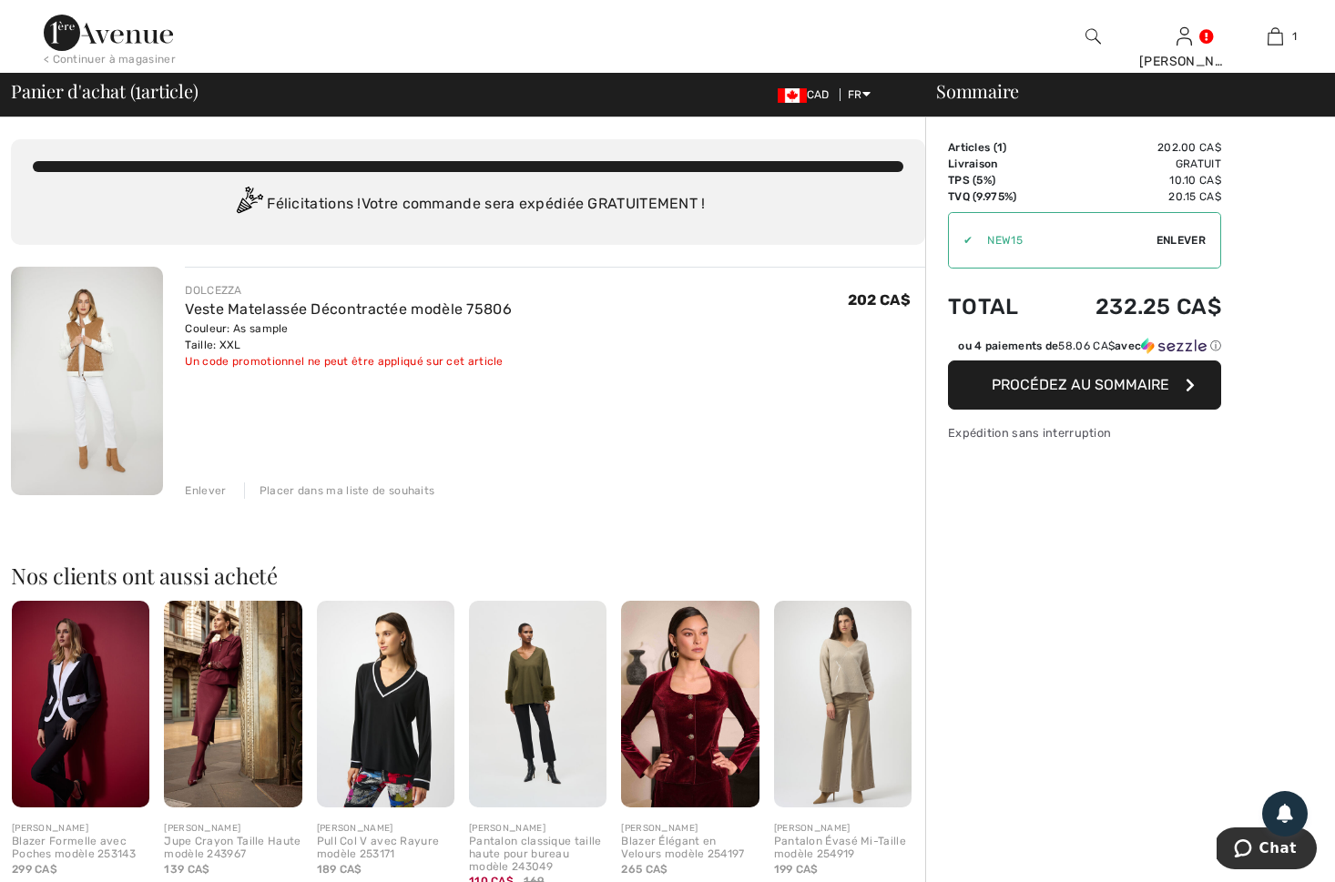
click at [1183, 239] on span "Enlever" at bounding box center [1180, 240] width 49 height 16
click at [1099, 37] on img at bounding box center [1092, 36] width 15 height 22
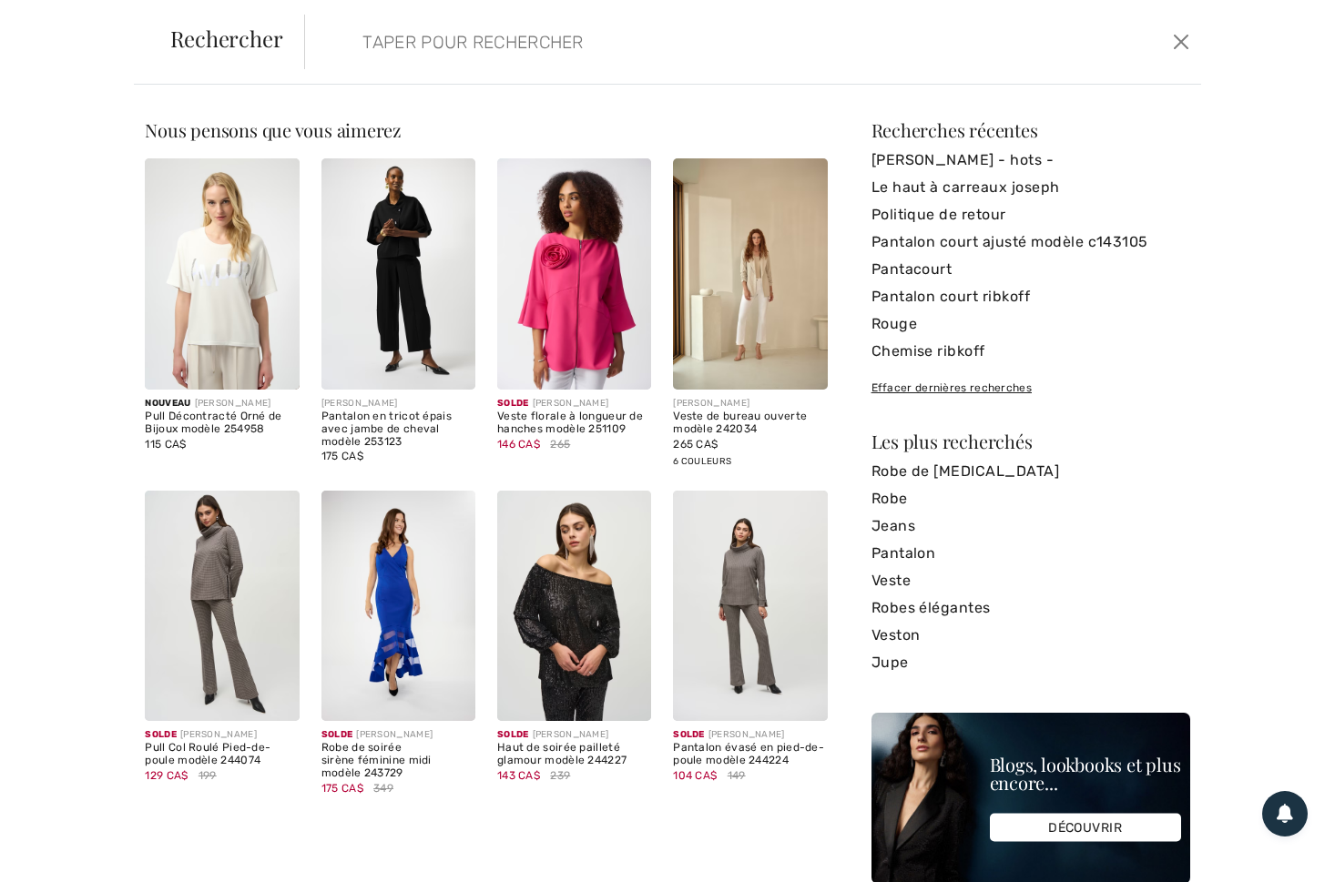
paste input "239371"
type input "239371"
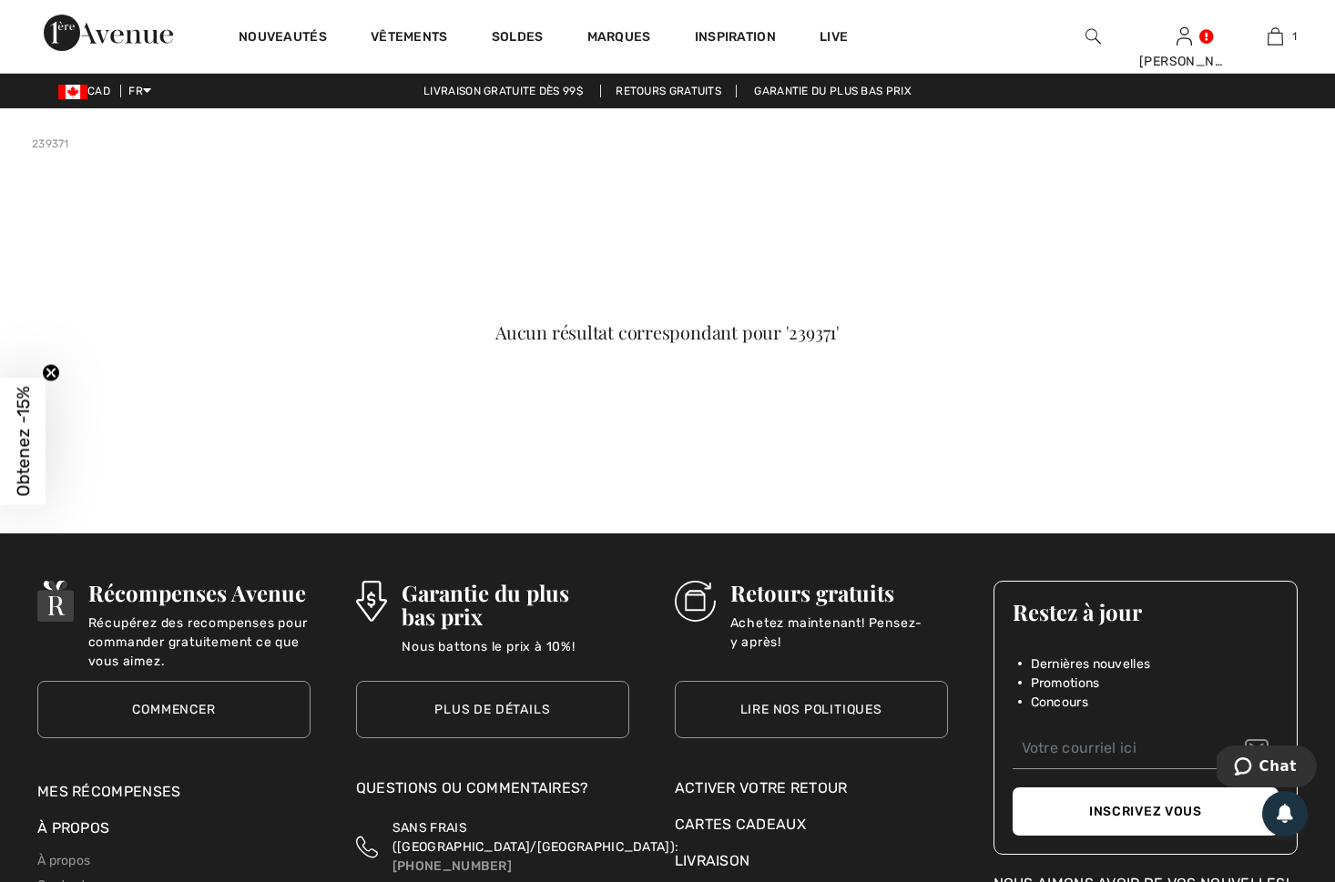
click at [1071, 40] on div at bounding box center [1092, 36] width 91 height 73
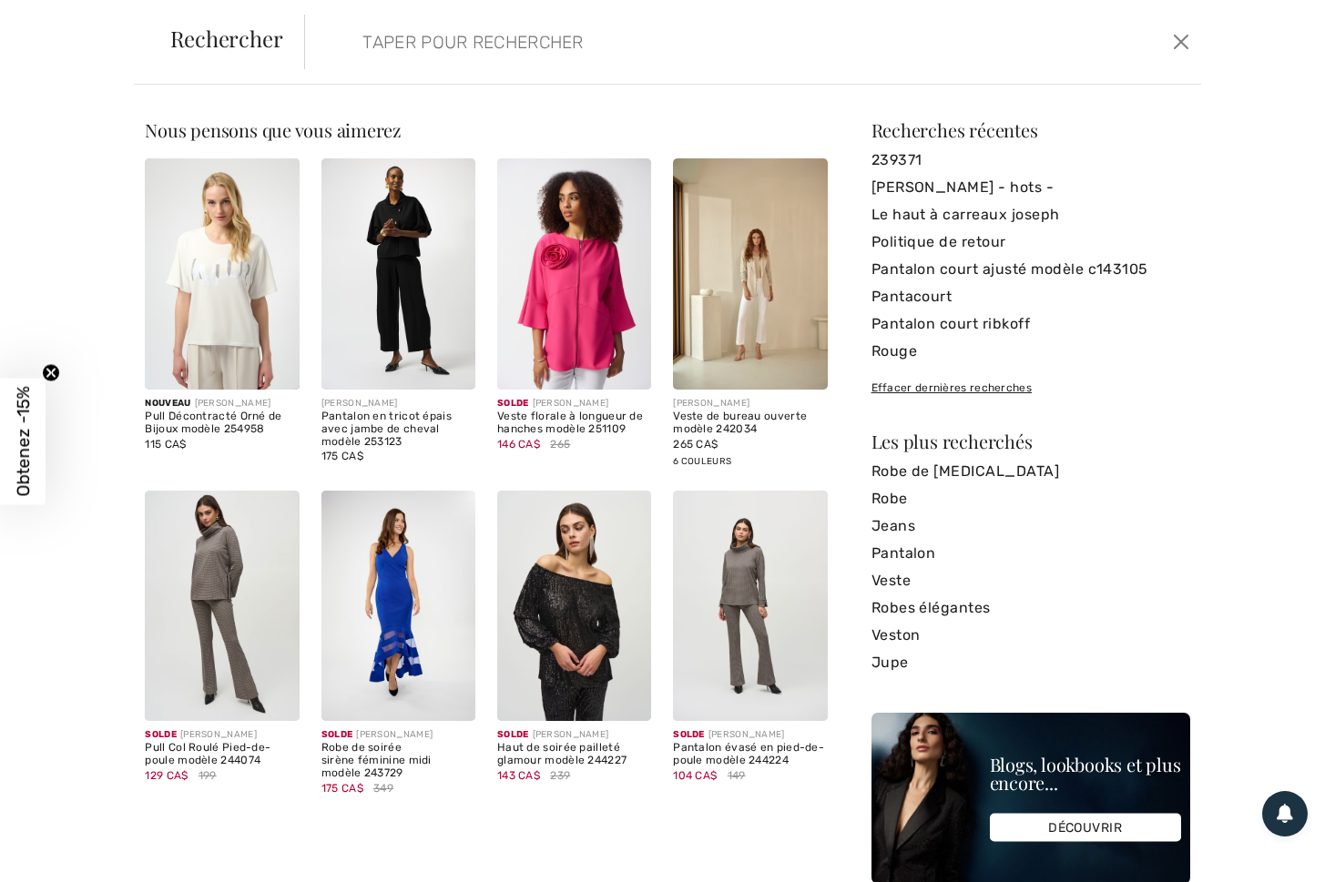
paste input "243948F25"
type input "243948F25"
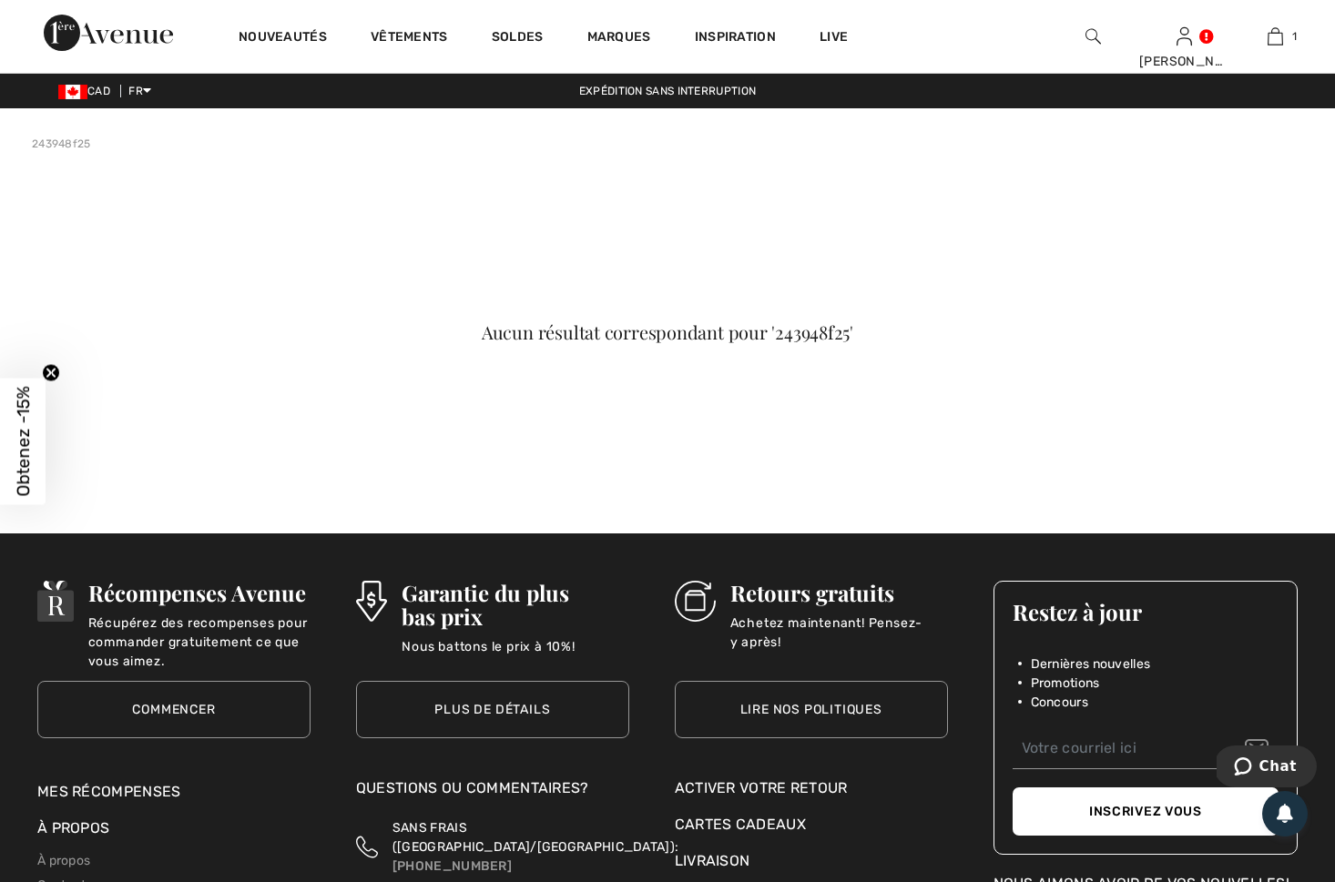
click at [1087, 36] on img at bounding box center [1092, 36] width 15 height 22
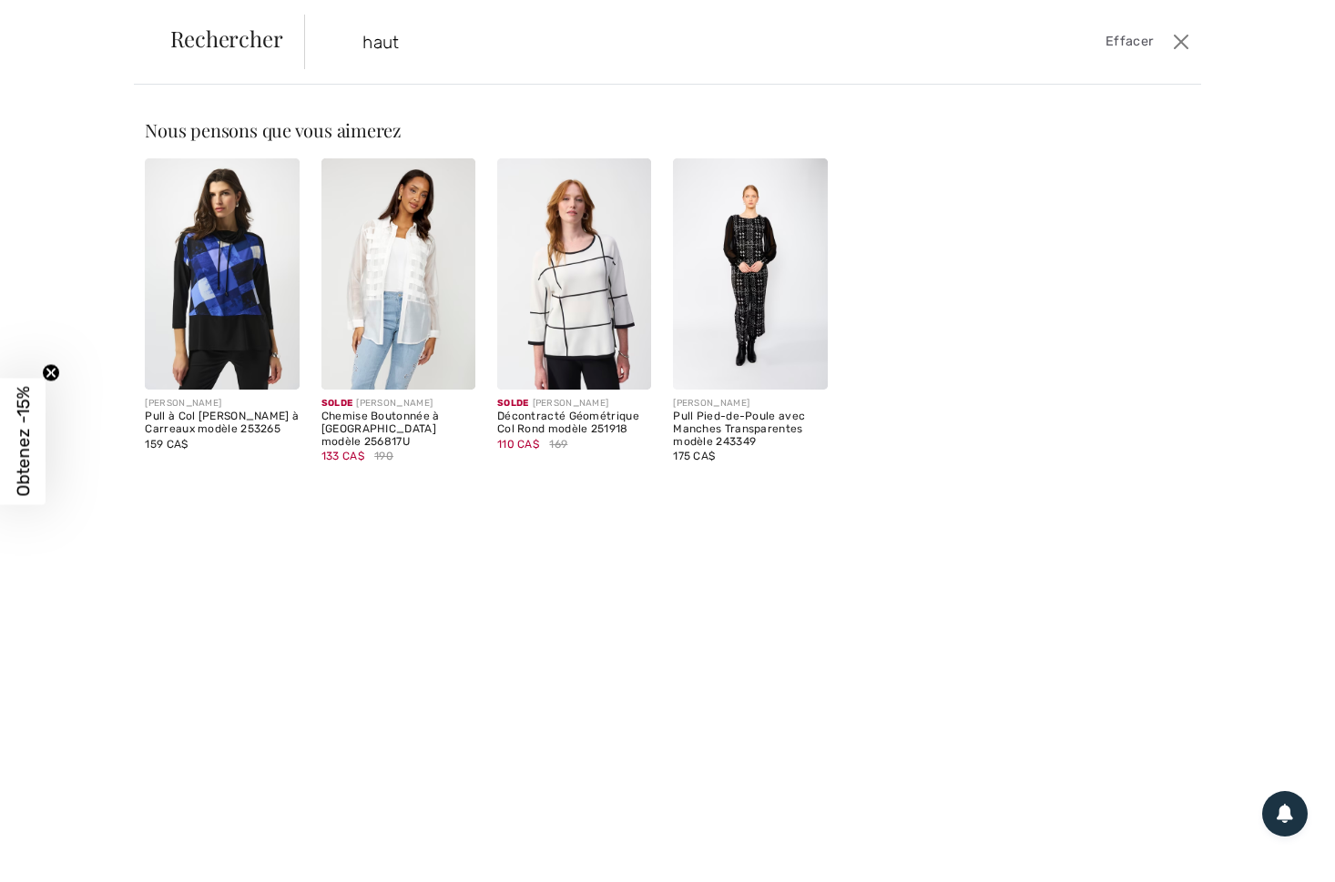
type input "haut"
